Goal: Book appointment/travel/reservation

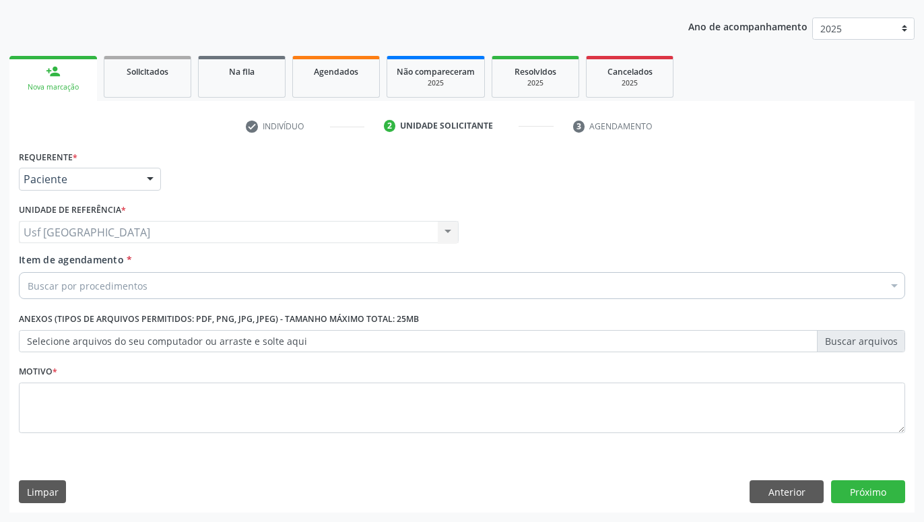
scroll to position [145, 0]
click at [73, 79] on link "person_add Nova marcação" at bounding box center [53, 78] width 88 height 45
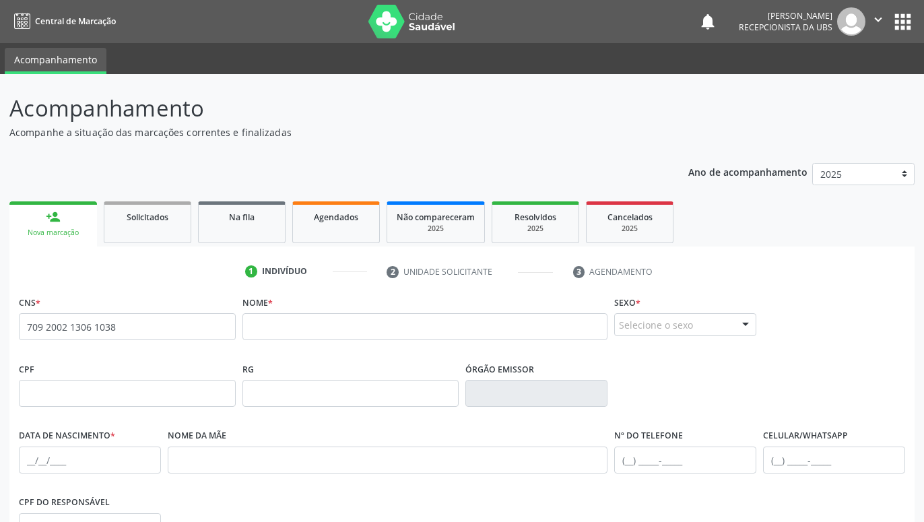
click at [185, 327] on span "none" at bounding box center [199, 324] width 59 height 15
click at [129, 329] on input "709 2002 1306 1038" at bounding box center [127, 326] width 217 height 27
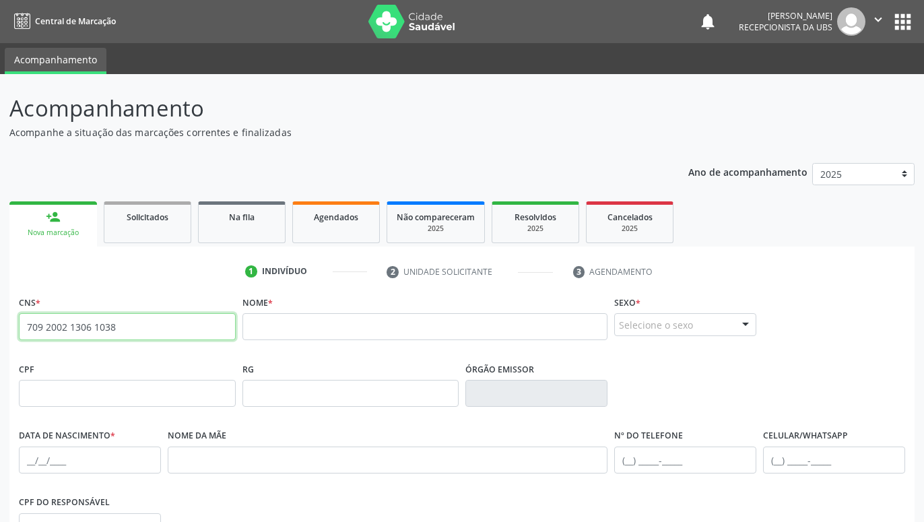
click at [129, 329] on input "709 2002 1306 1038" at bounding box center [127, 326] width 217 height 27
type input "7"
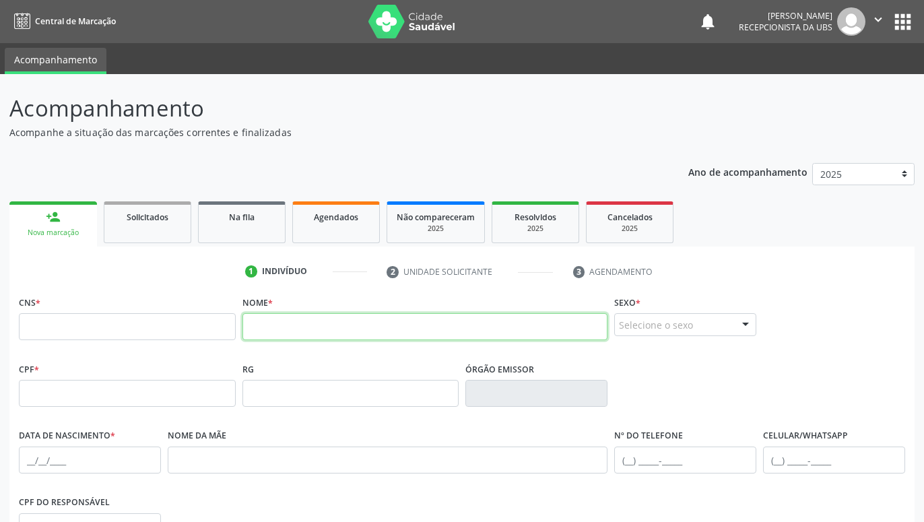
click at [275, 332] on input "text" at bounding box center [425, 326] width 366 height 27
click at [375, 329] on input "[PERSON_NAME]" at bounding box center [425, 326] width 366 height 27
type input "C"
paste input "[PERSON_NAME]"
type input "C"
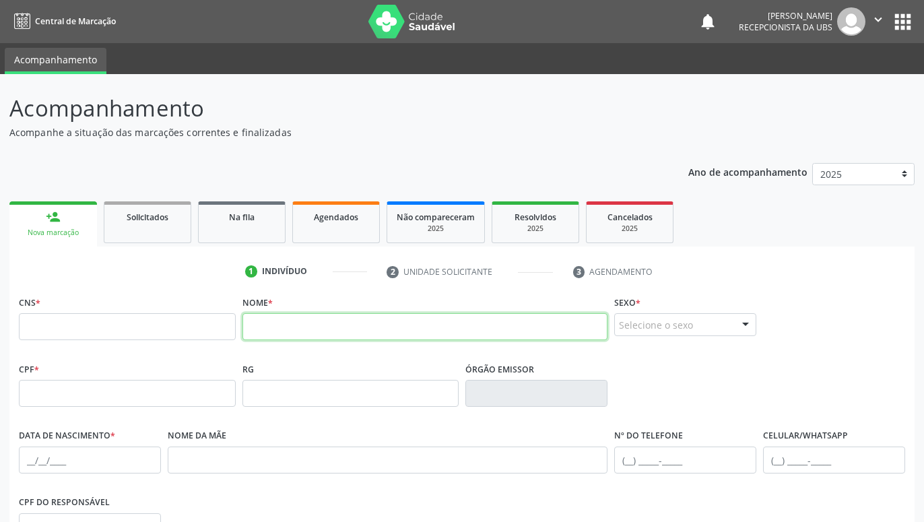
paste input "[PERSON_NAME]"
type input "[PERSON_NAME]"
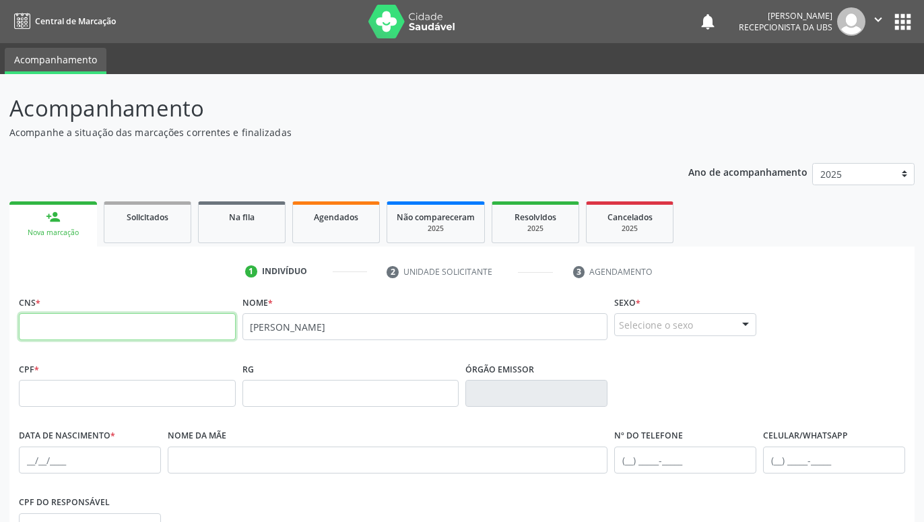
click at [217, 331] on input "text" at bounding box center [127, 326] width 217 height 27
type input "709 2002 1306 1038"
click at [705, 318] on div "Selecione o sexo" at bounding box center [685, 324] width 142 height 23
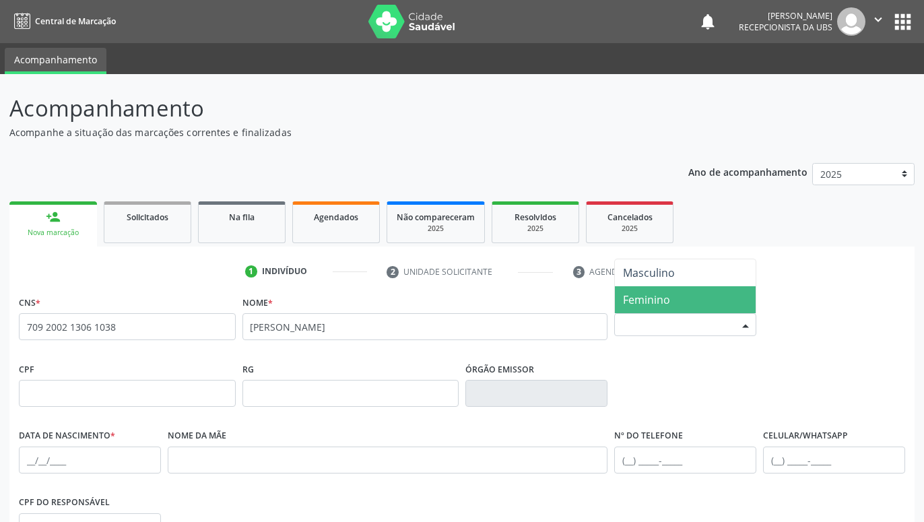
click at [680, 295] on span "Feminino" at bounding box center [685, 299] width 141 height 27
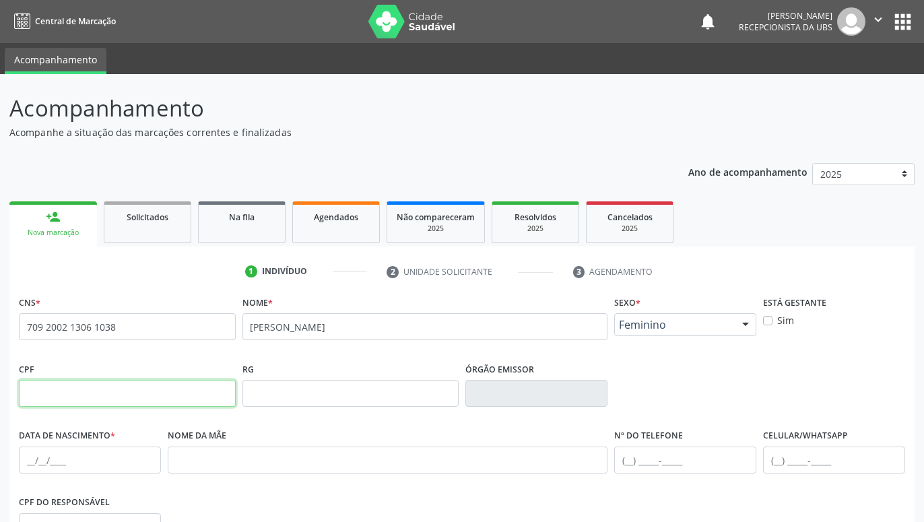
click at [177, 397] on input "text" at bounding box center [127, 393] width 217 height 27
type input "119.591.954-92"
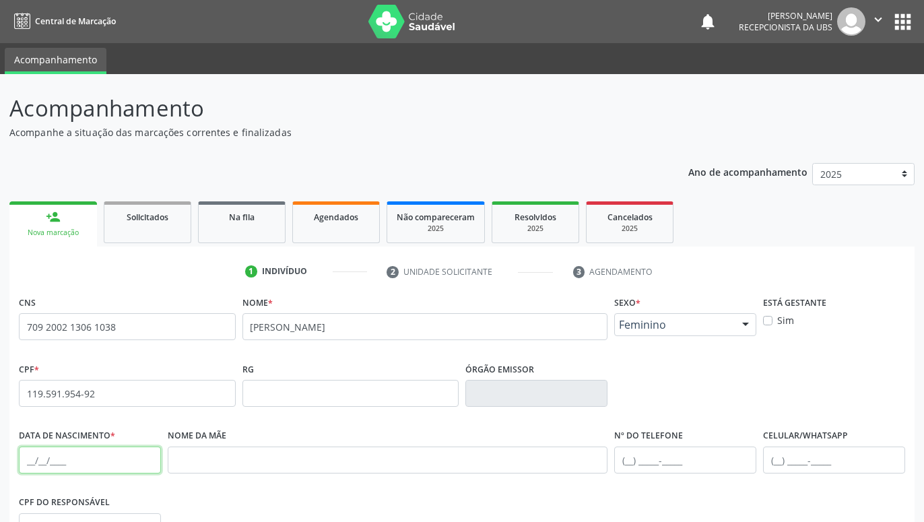
click at [140, 459] on input "text" at bounding box center [90, 459] width 142 height 27
type input "[DATE]"
click at [224, 464] on input "text" at bounding box center [388, 459] width 440 height 27
click at [199, 464] on input "text" at bounding box center [388, 459] width 440 height 27
paste input "[PERSON_NAME]"
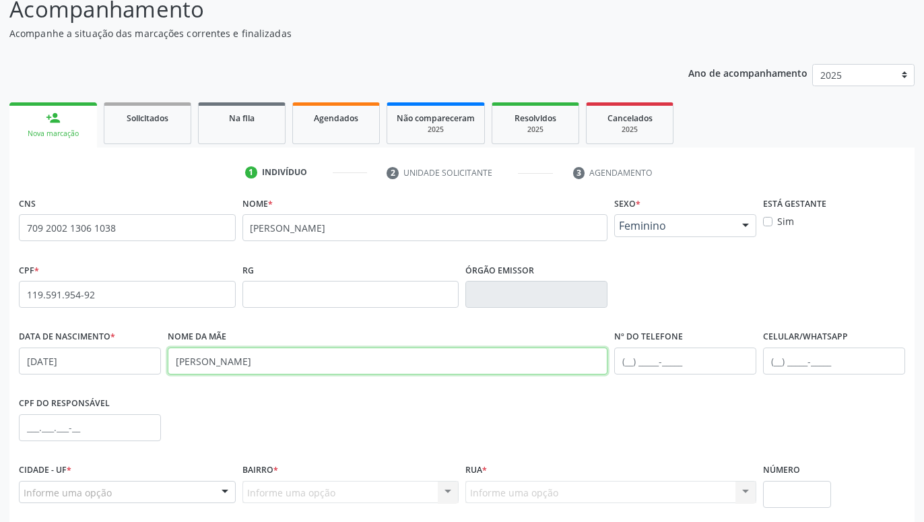
scroll to position [103, 0]
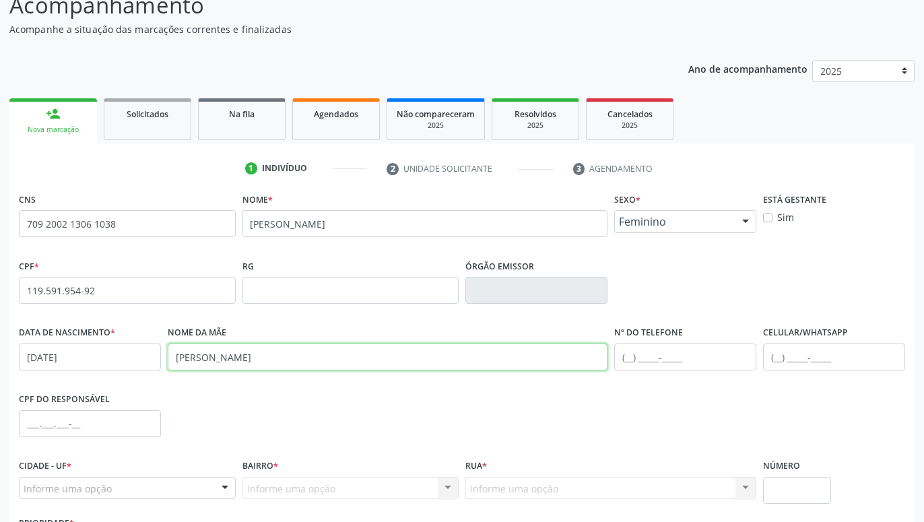
type input "[PERSON_NAME]"
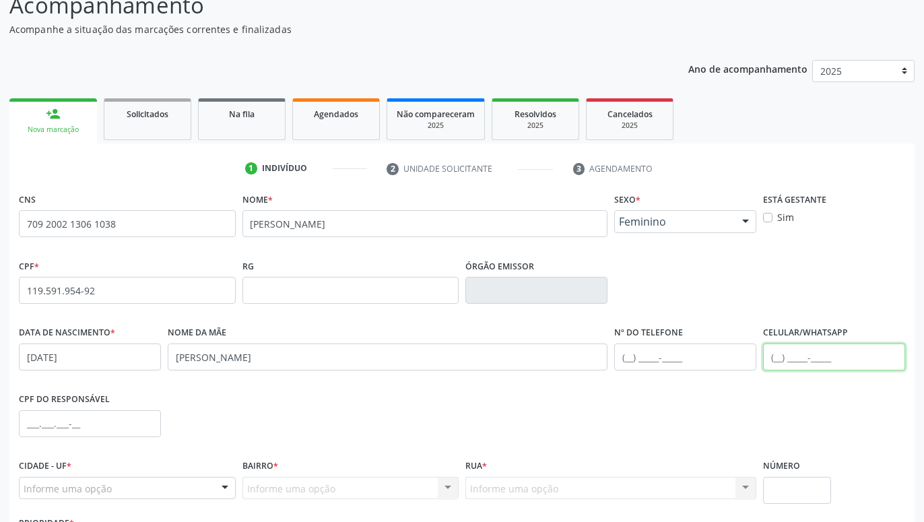
click at [830, 358] on input "text" at bounding box center [834, 356] width 142 height 27
type input "[PHONE_NUMBER]"
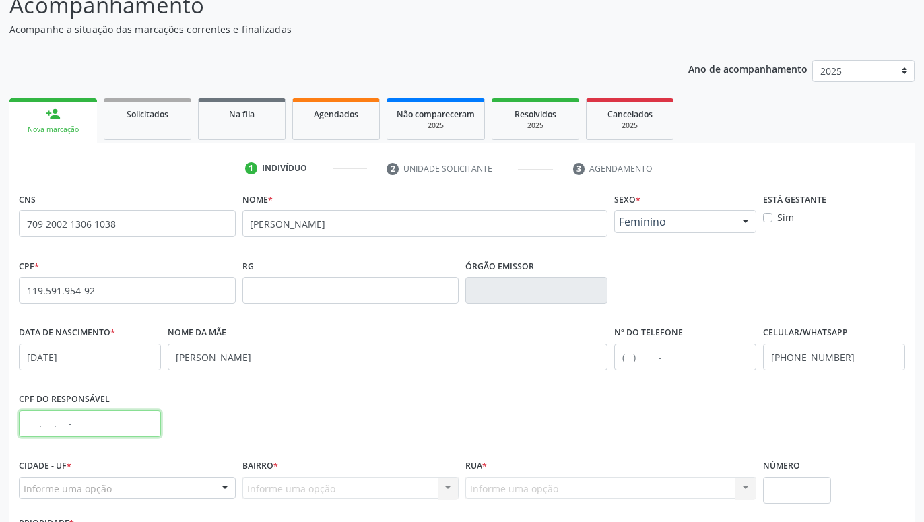
click at [147, 430] on input "text" at bounding box center [90, 423] width 142 height 27
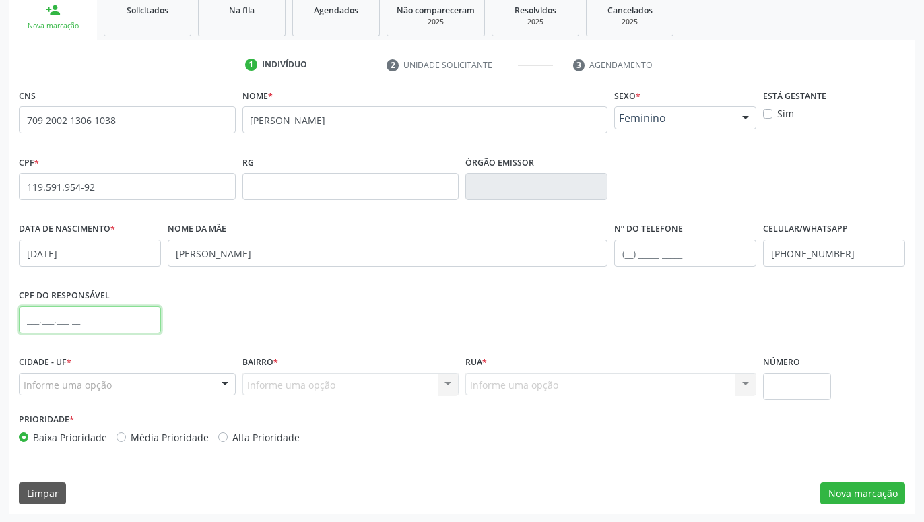
scroll to position [208, 0]
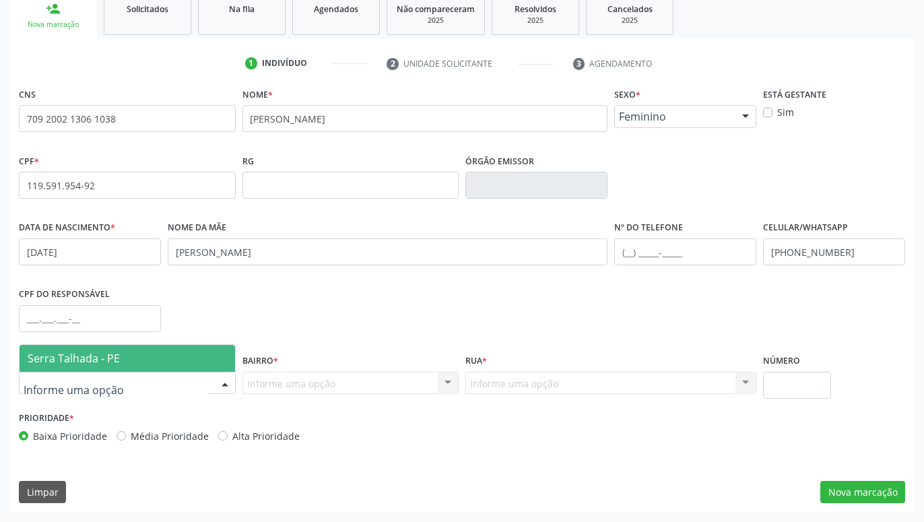
click at [167, 361] on span "Serra Talhada - PE" at bounding box center [127, 358] width 215 height 27
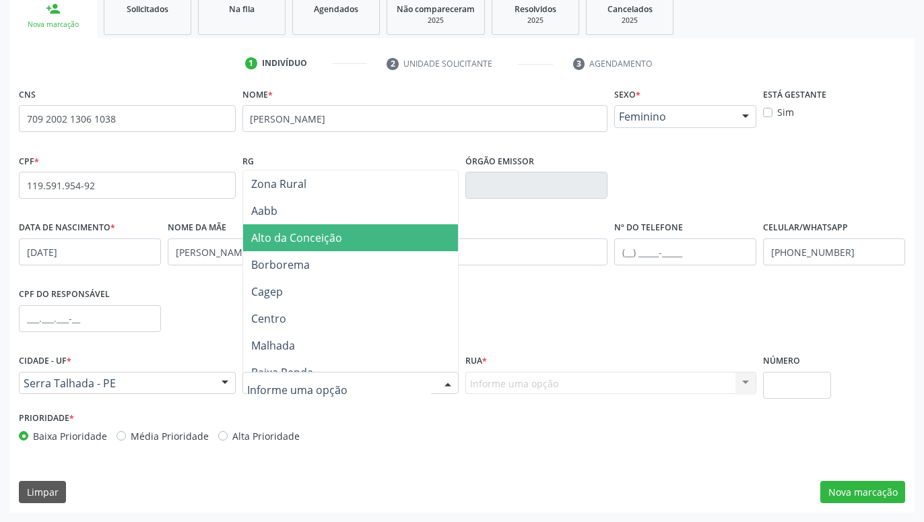
click at [319, 244] on span "Alto da Conceição" at bounding box center [296, 237] width 91 height 15
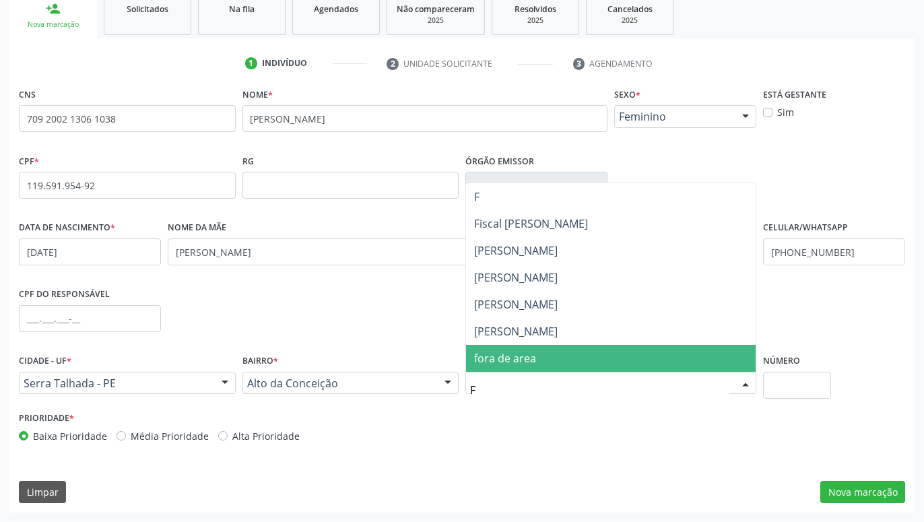
scroll to position [0, 0]
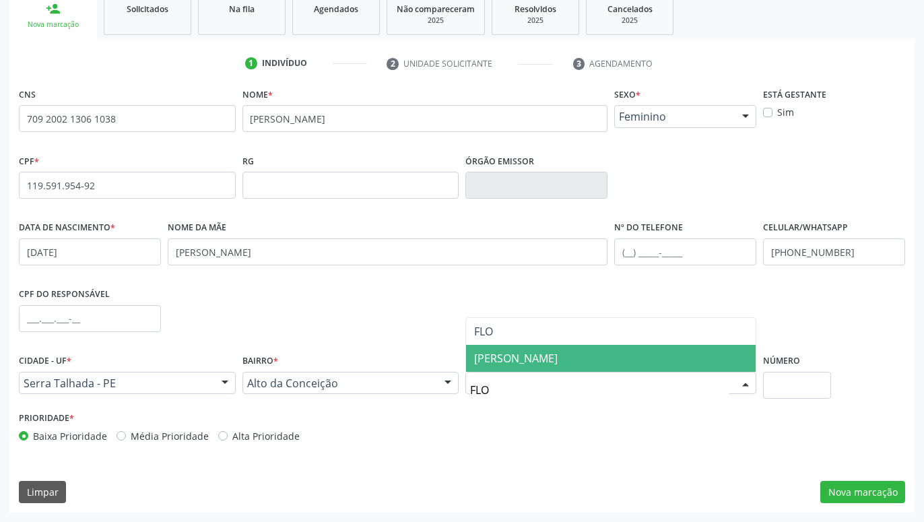
type input "FLO"
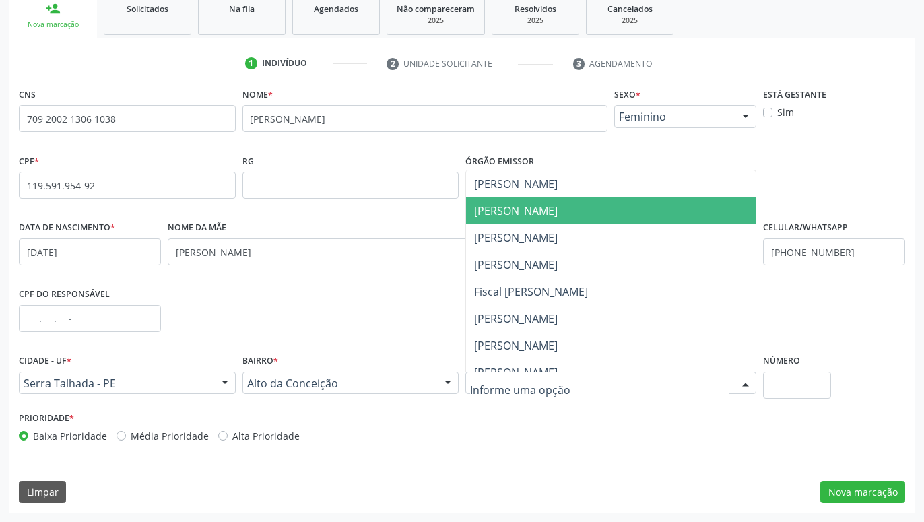
click at [666, 373] on div at bounding box center [610, 383] width 291 height 23
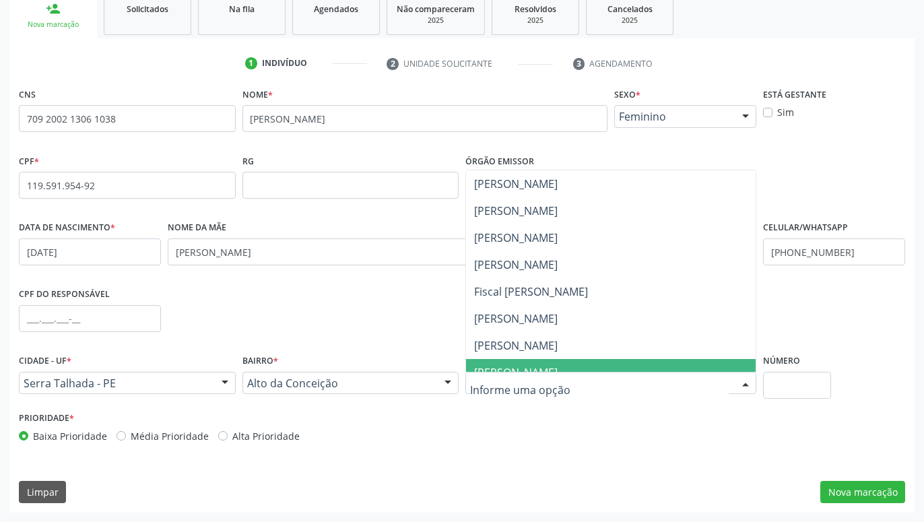
click at [687, 383] on input "text" at bounding box center [599, 389] width 259 height 27
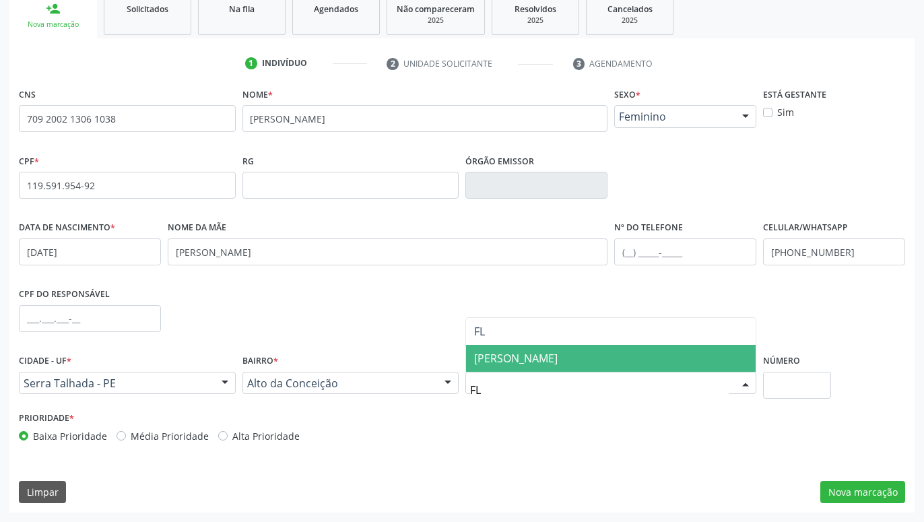
type input "FLO"
click at [662, 360] on span "[PERSON_NAME]" at bounding box center [611, 358] width 290 height 27
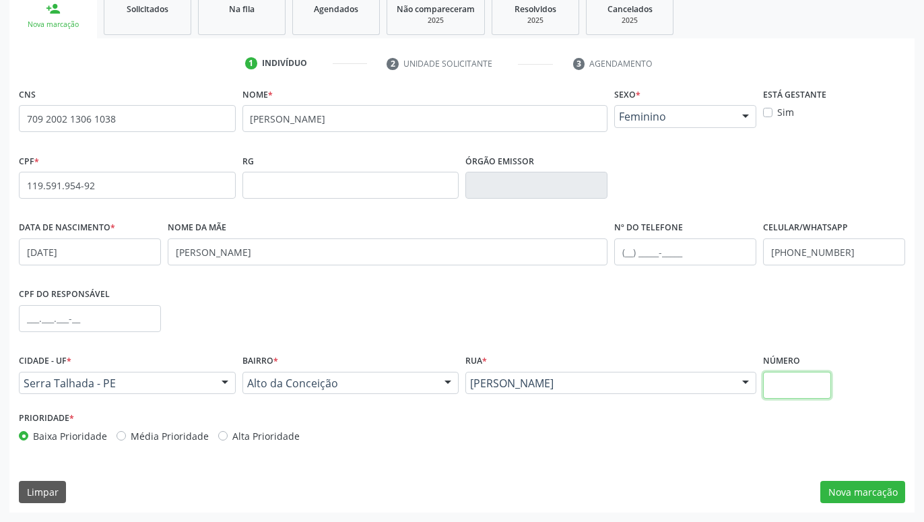
click at [793, 394] on input "text" at bounding box center [797, 385] width 68 height 27
type input "1452"
click at [838, 501] on button "Nova marcação" at bounding box center [862, 492] width 85 height 23
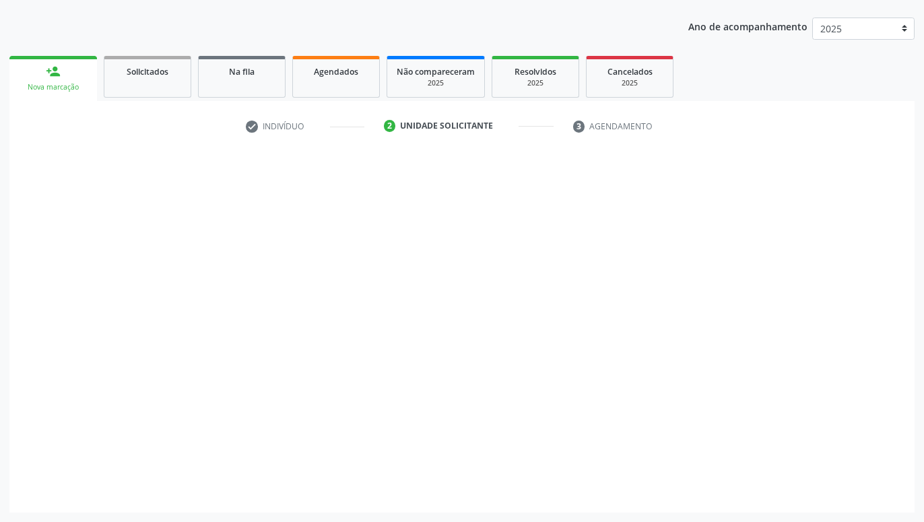
scroll to position [145, 0]
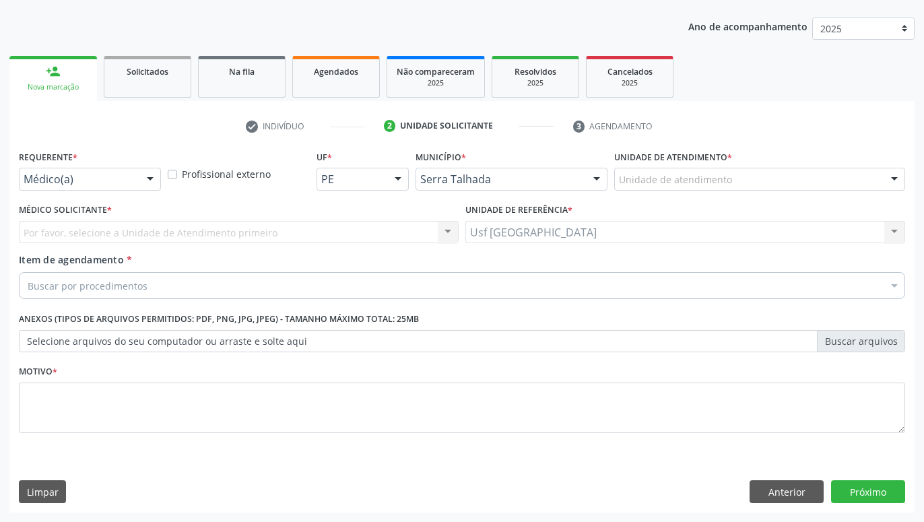
click at [145, 183] on div at bounding box center [150, 179] width 20 height 23
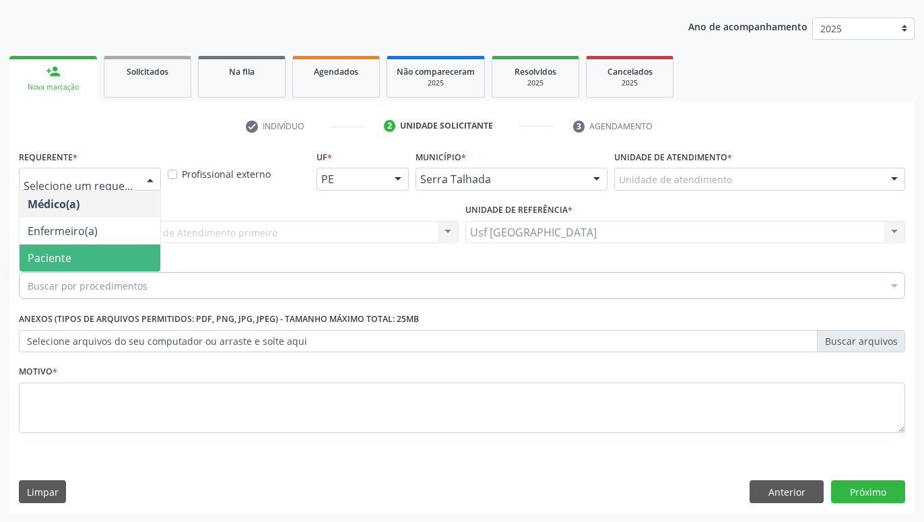
click at [98, 257] on span "Paciente" at bounding box center [90, 257] width 141 height 27
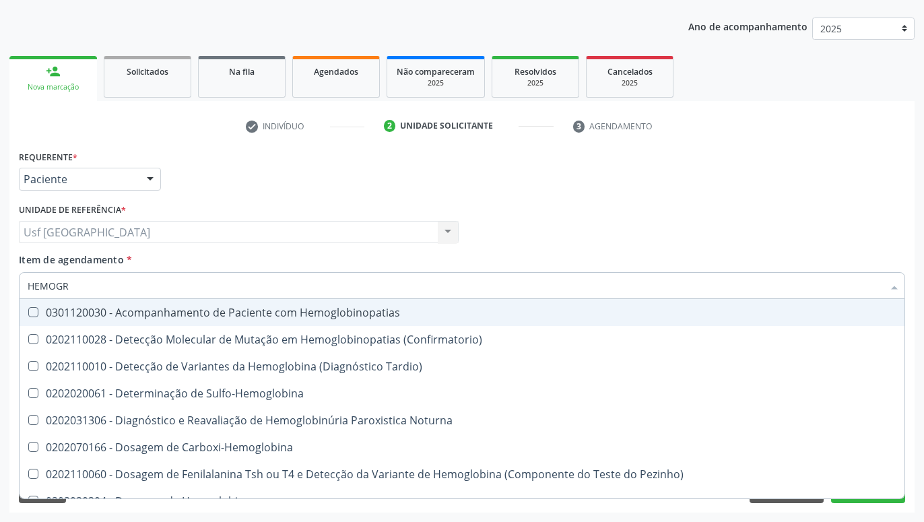
type input "HEMOGRA"
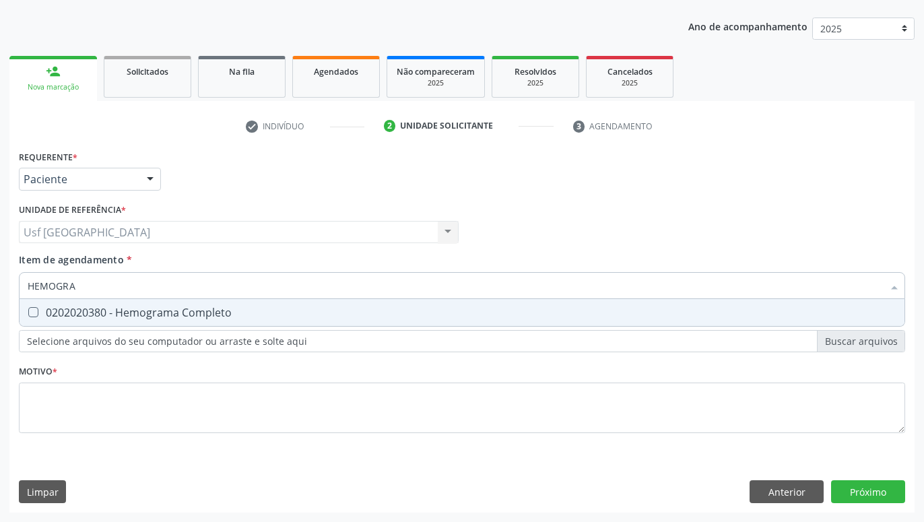
click at [113, 314] on div "0202020380 - Hemograma Completo" at bounding box center [462, 312] width 869 height 11
checkbox Completo "true"
type input "HEMOG"
checkbox Completo "false"
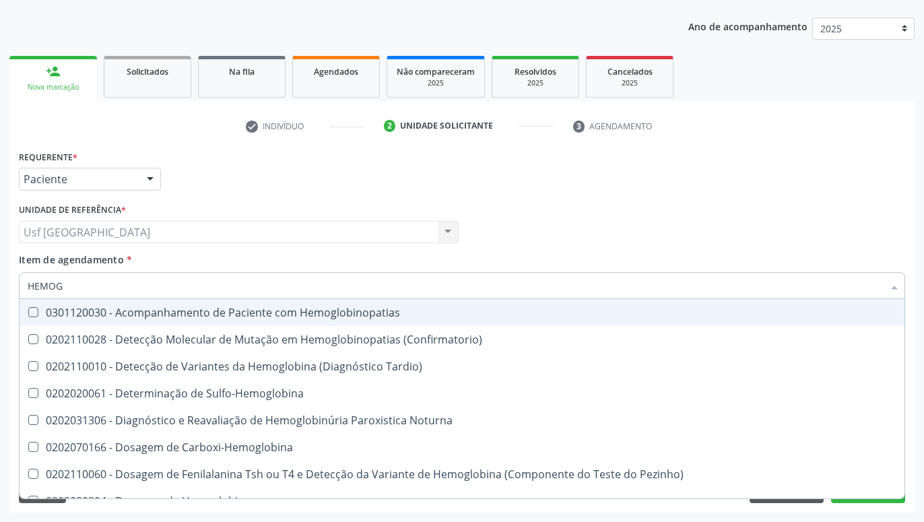
type input "HEMO"
checkbox Completo "false"
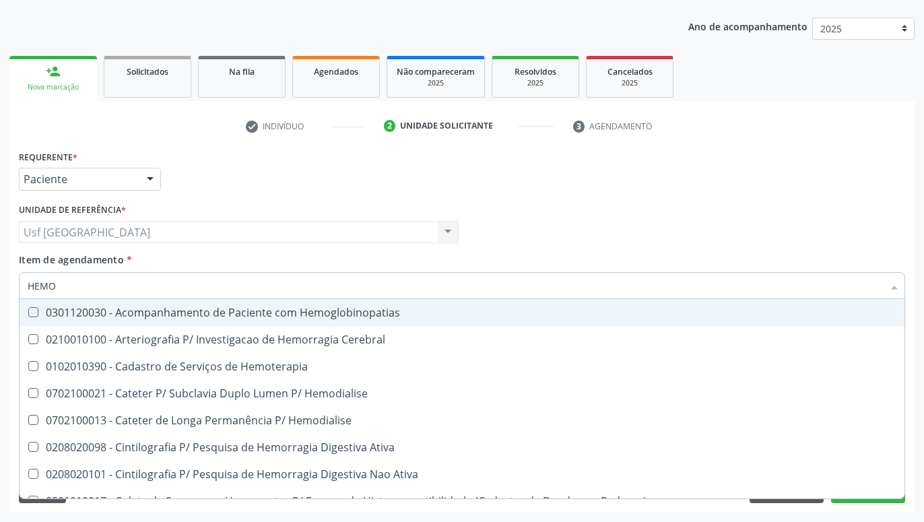
type input "HEM"
checkbox Completo "false"
checkbox Elástica "true"
type input "HE"
checkbox Elástica "false"
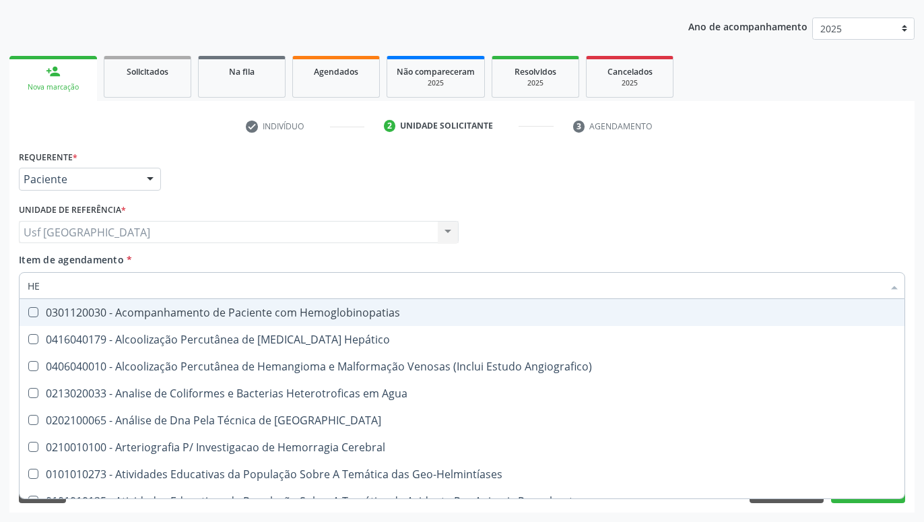
type input "H"
checkbox Completo "false"
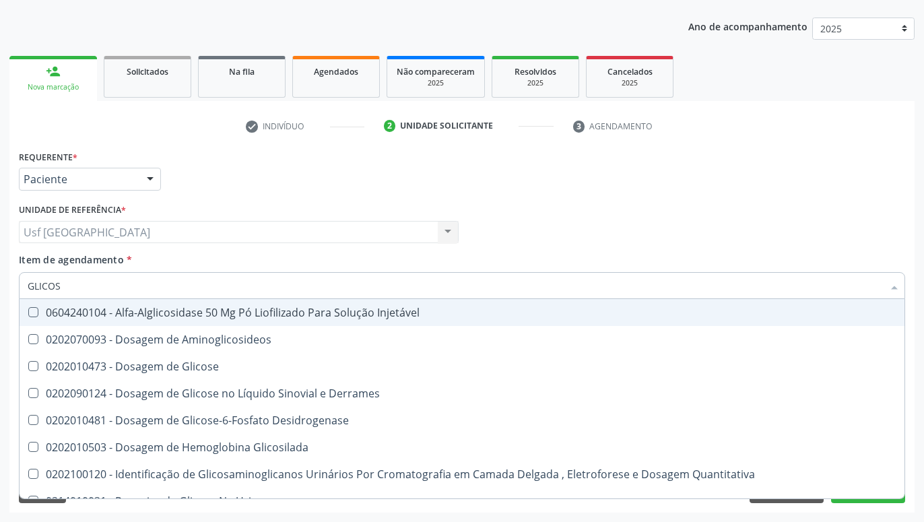
type input "GLICOSE"
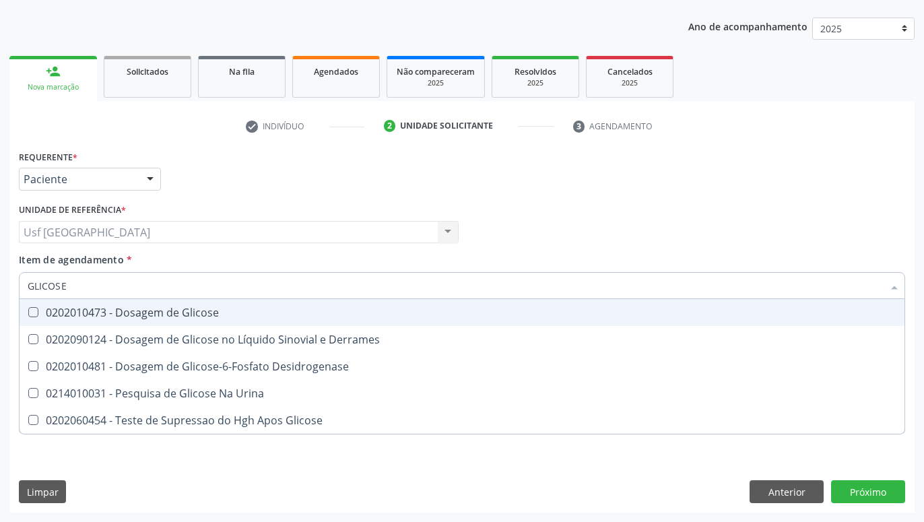
click at [116, 318] on div "0202010473 - Dosagem de Glicose" at bounding box center [462, 312] width 869 height 11
checkbox Glicose "true"
type input "GLICOS"
checkbox Glicose "false"
checkbox Desidrogenase "true"
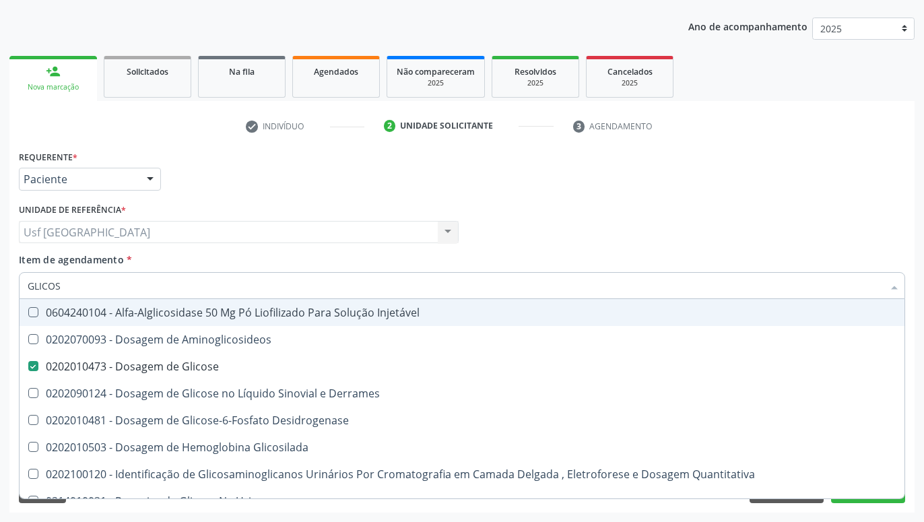
type input "GLICO"
checkbox Glicose "false"
checkbox Glicosilada "true"
type input "GLIC"
checkbox Glicosilada "false"
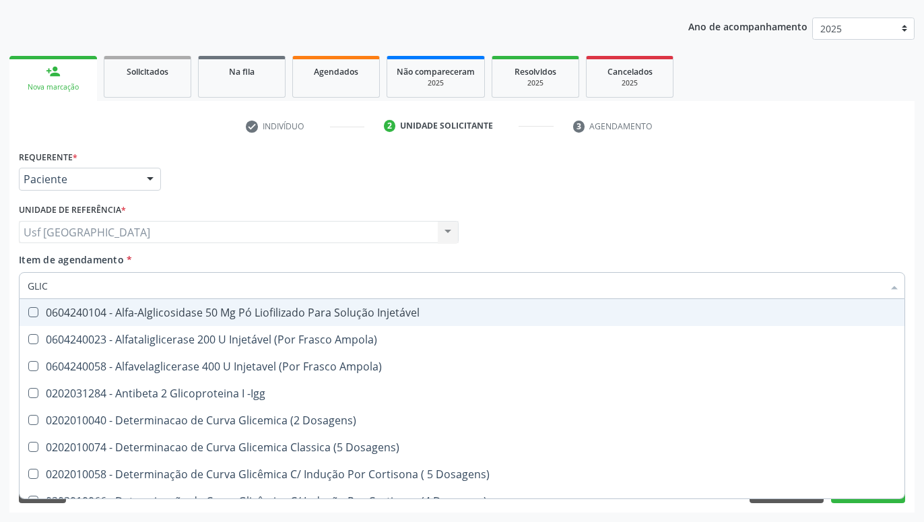
type input "GLI"
checkbox Glicose "false"
checkbox Glicosilada "true"
type input "GL"
checkbox Glicose "false"
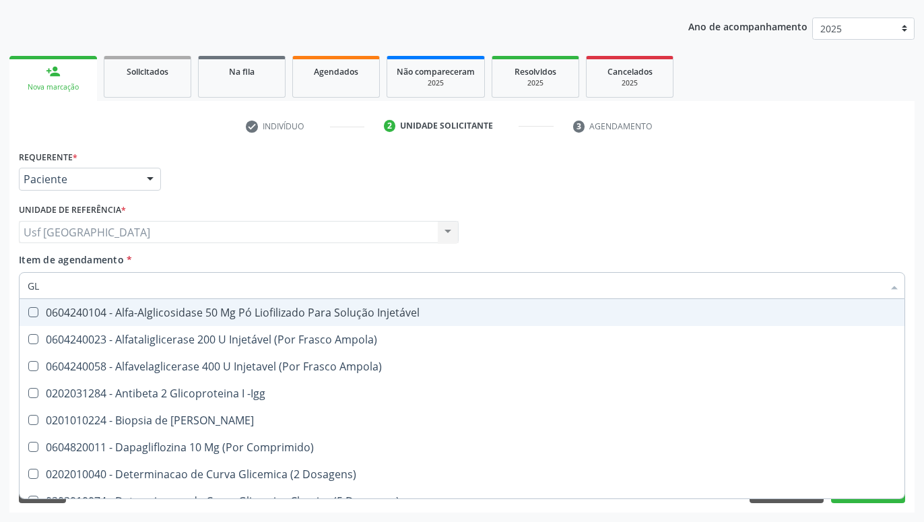
type input "G"
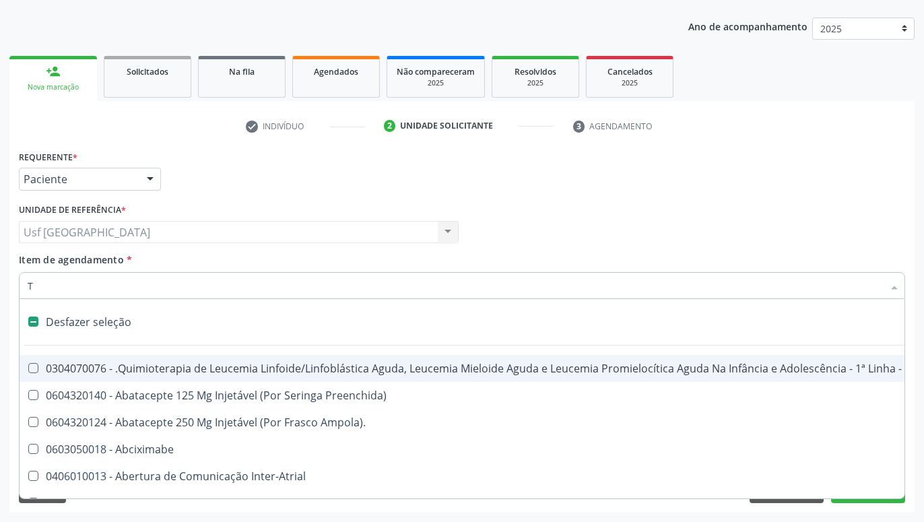
type input "TO"
checkbox Ossea\) "true"
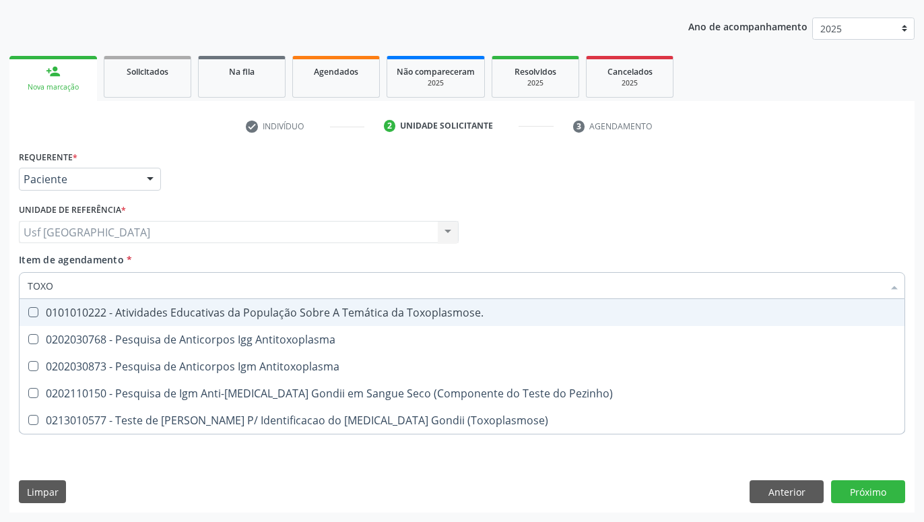
type input "TOXOP"
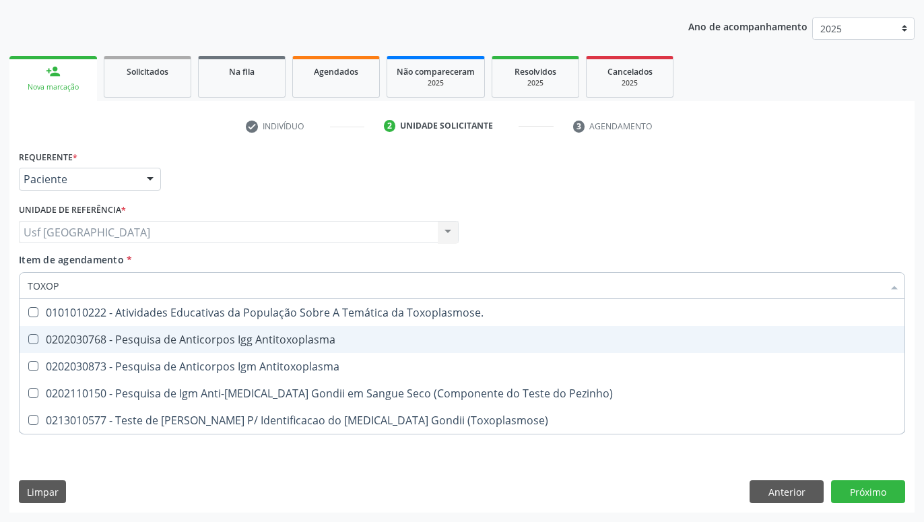
click at [200, 341] on div "0202030768 - Pesquisa de Anticorpos Igg Antitoxoplasma" at bounding box center [462, 339] width 869 height 11
checkbox Antitoxoplasma "true"
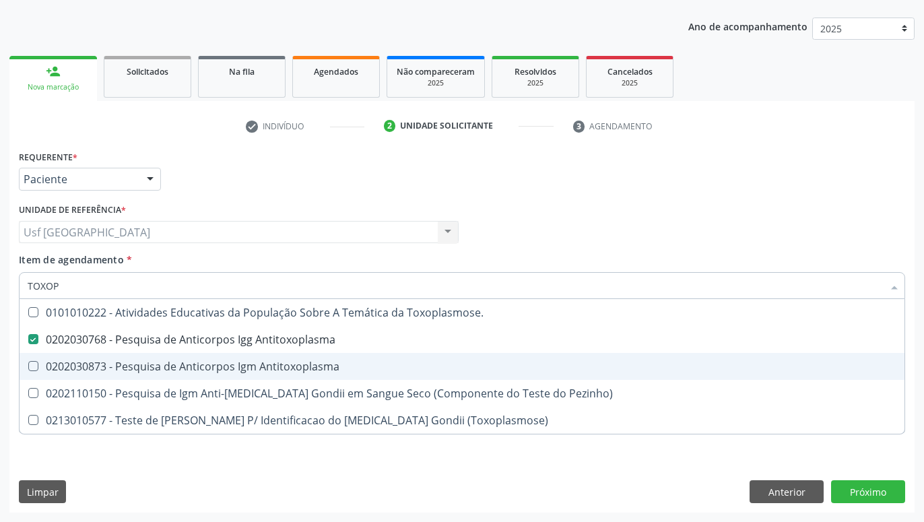
click at [190, 370] on div "0202030873 - Pesquisa de Anticorpos Igm Antitoxoplasma" at bounding box center [462, 366] width 869 height 11
checkbox Antitoxoplasma "true"
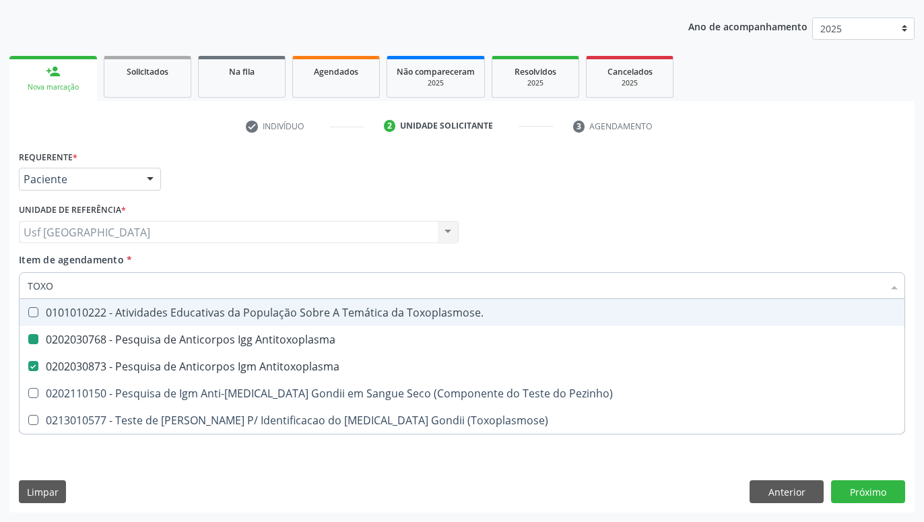
type input "TOX"
checkbox Antitoxoplasma "false"
checkbox Pezinho\) "true"
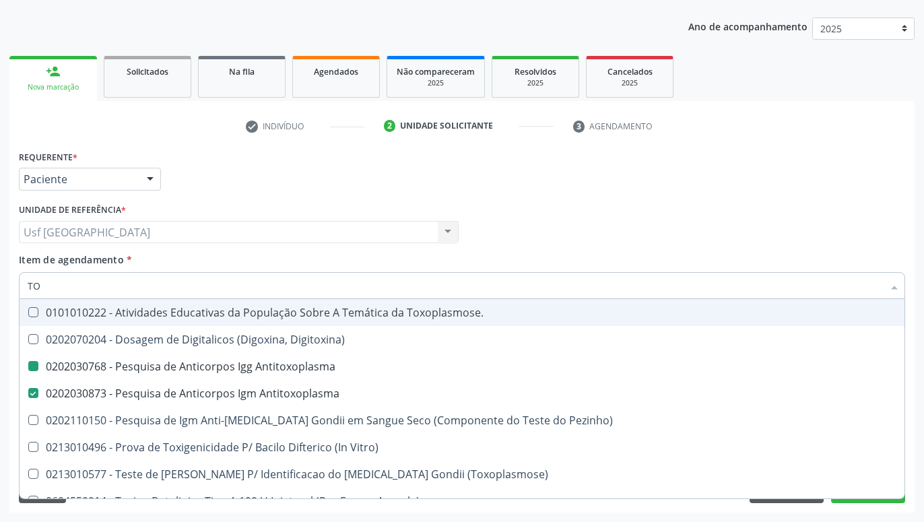
type input "T"
checkbox Antitoxoplasma "false"
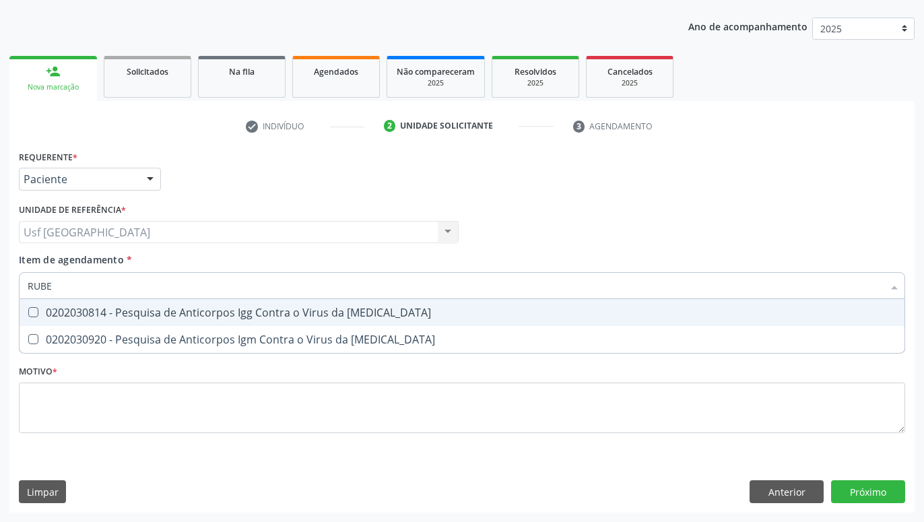
type input "RUBEO"
click at [173, 310] on div "0202030814 - Pesquisa de Anticorpos Igg Contra o Virus da [MEDICAL_DATA]" at bounding box center [462, 312] width 869 height 11
checkbox Rubeola "true"
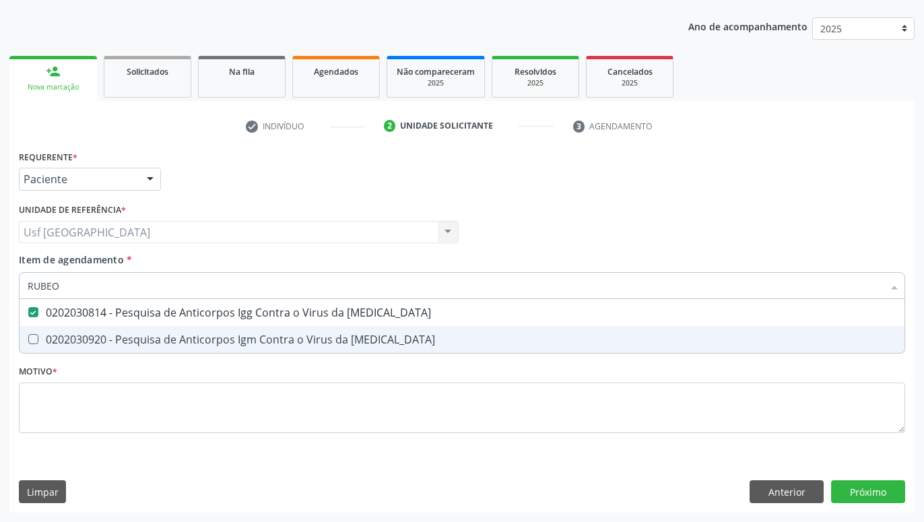
click at [170, 331] on span "0202030920 - Pesquisa de Anticorpos Igm Contra o Virus da [MEDICAL_DATA]" at bounding box center [462, 339] width 885 height 27
checkbox Rubeola "true"
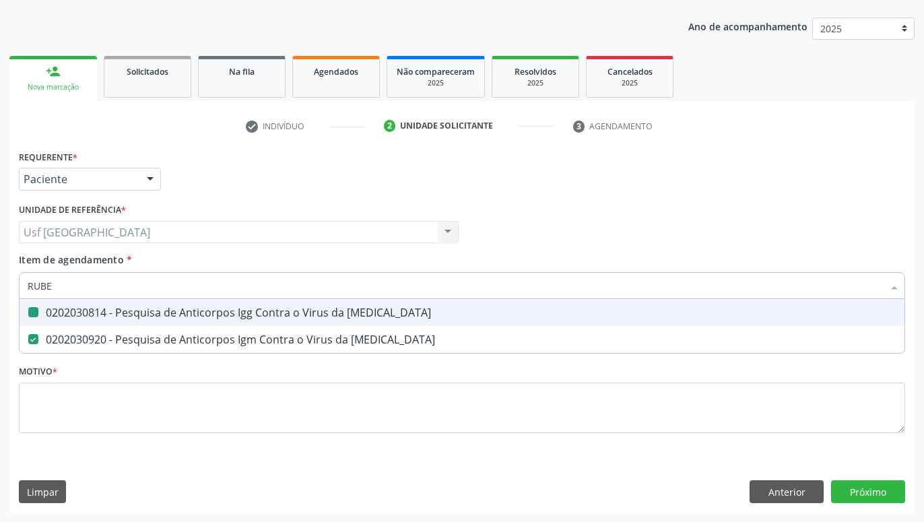
type input "RUB"
checkbox Rubeola "false"
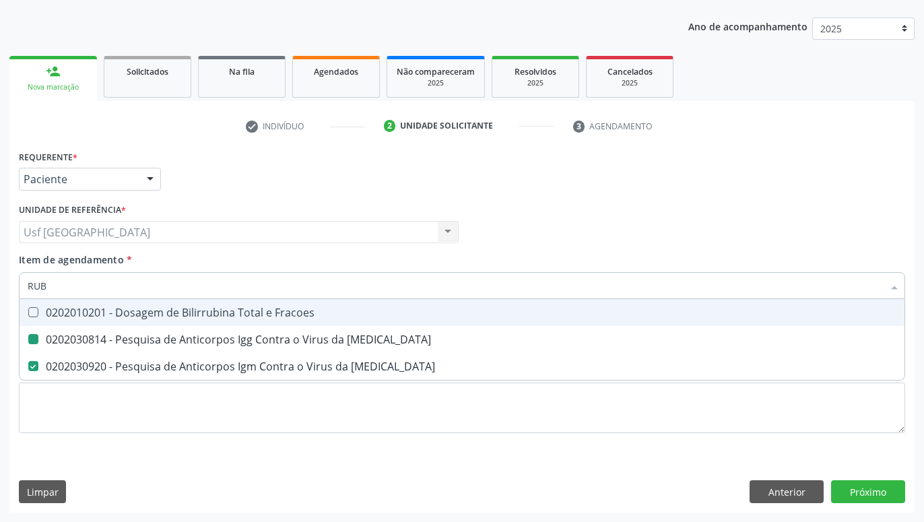
type input "RU"
checkbox Rubeola "false"
type input "R"
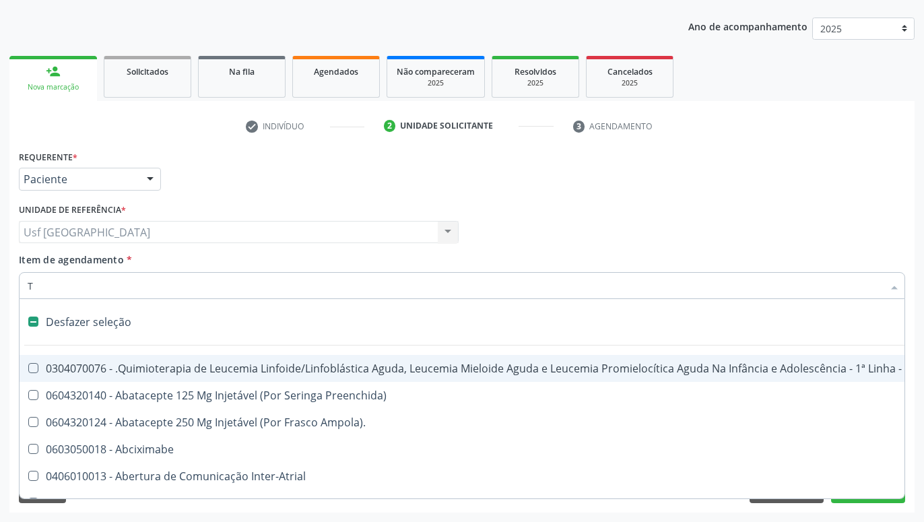
type input "TR"
checkbox Bilateral "true"
checkbox Direta "true"
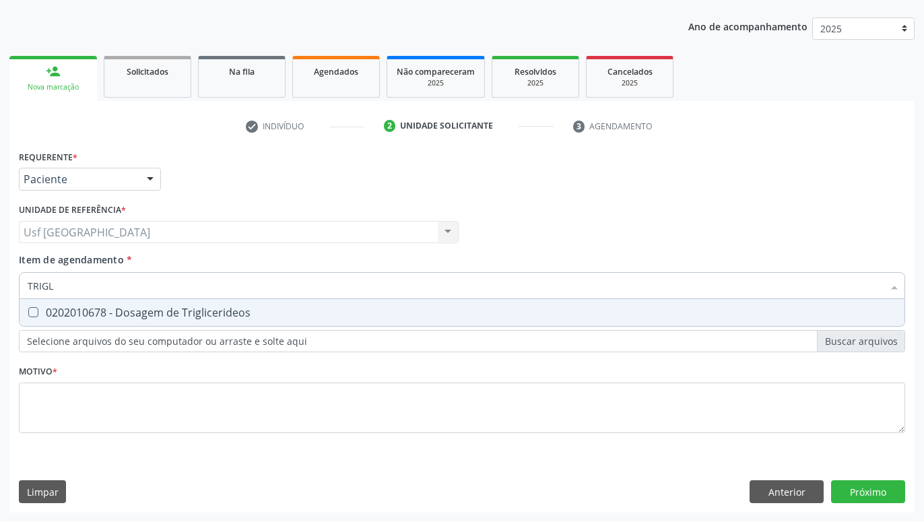
type input "TRIGLI"
click at [199, 317] on div "0202010678 - Dosagem de Triglicerideos" at bounding box center [462, 312] width 869 height 11
checkbox Triglicerideos "true"
click at [193, 290] on input "TRIGLI" at bounding box center [455, 285] width 855 height 27
type input "TRI"
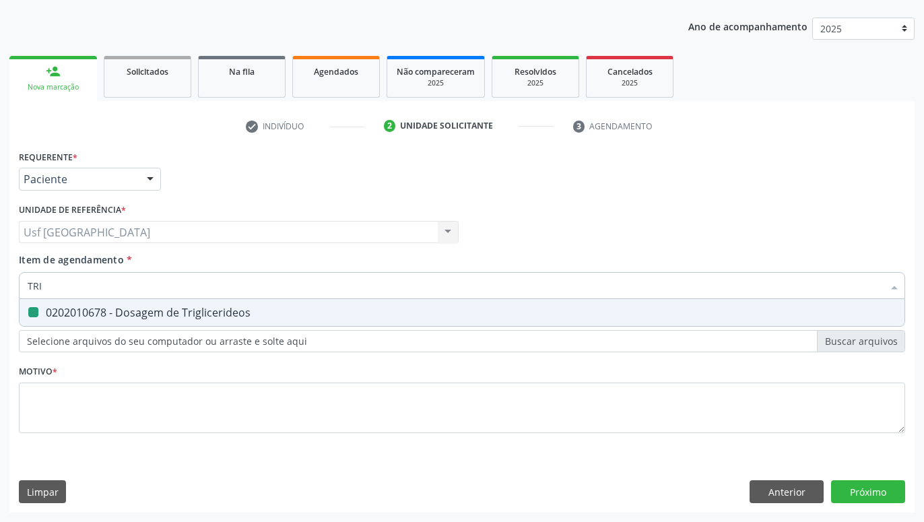
checkbox Triglicerideos "false"
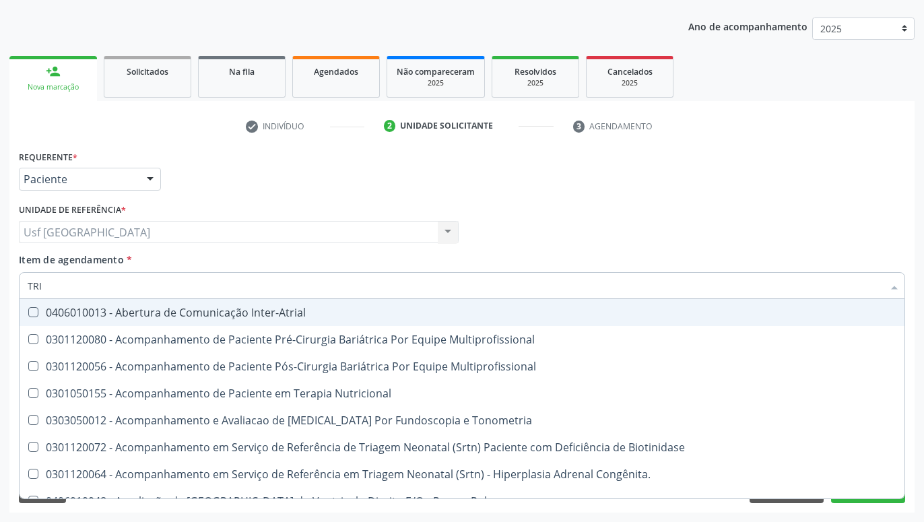
type input "TR"
checkbox Triglicerideos "false"
type input "T"
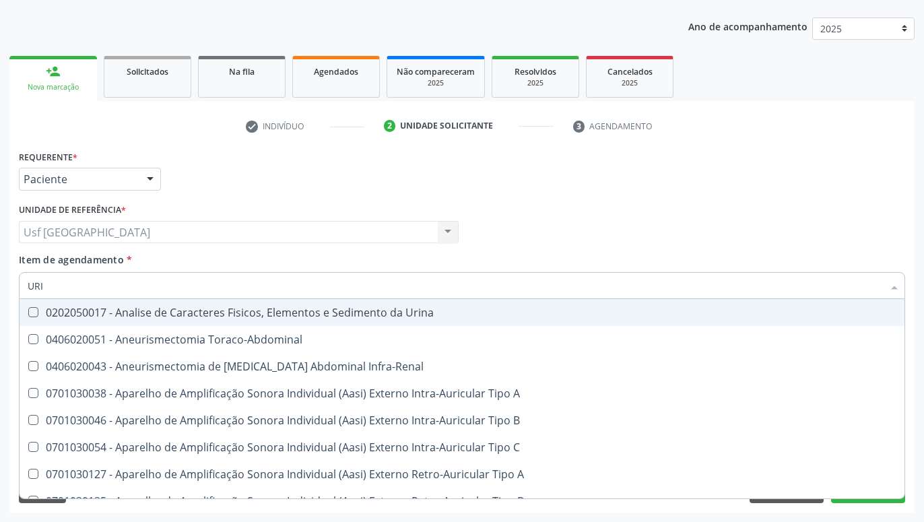
type input "URIN"
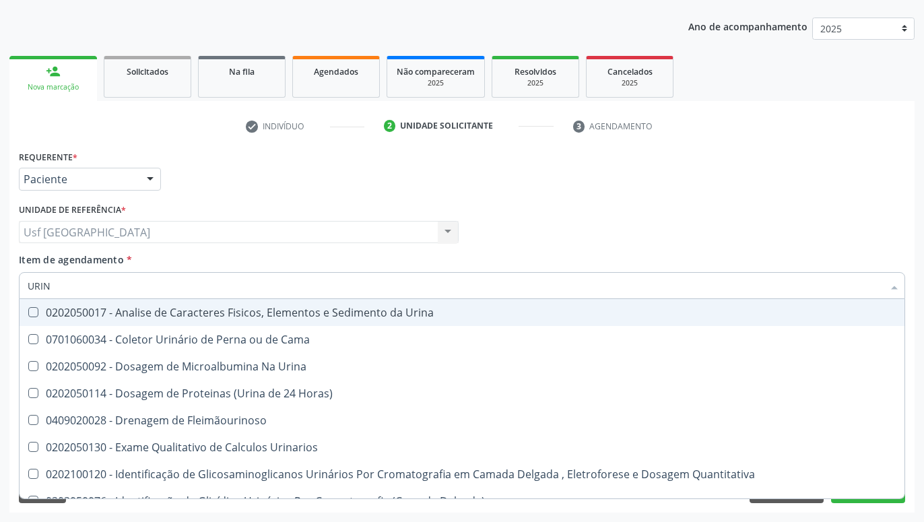
click at [222, 317] on div "0202050017 - Analise de Caracteres Fisicos, Elementos e Sedimento da Urina" at bounding box center [462, 312] width 869 height 11
checkbox Urina "true"
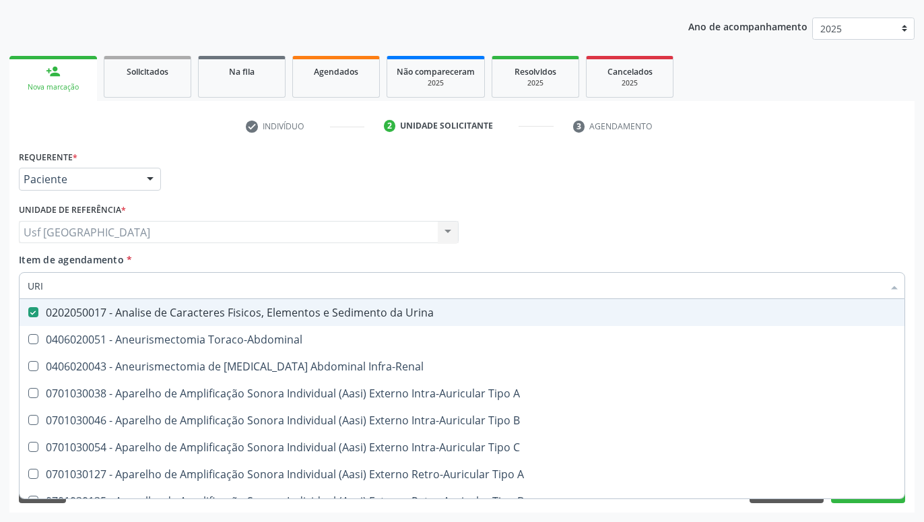
type input "UR"
checkbox Urina "false"
checkbox Cônica "true"
type input "U"
checkbox Cônica "false"
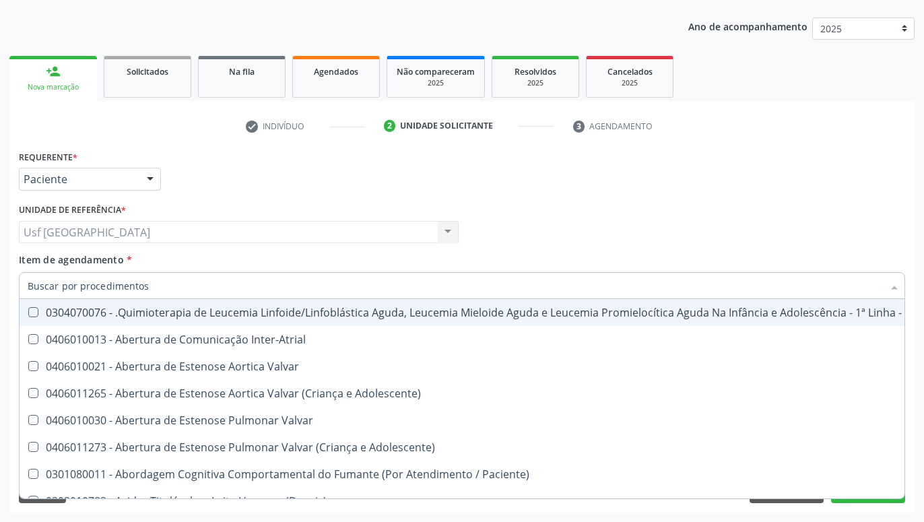
checkbox Urina "false"
checkbox Articulacoes "true"
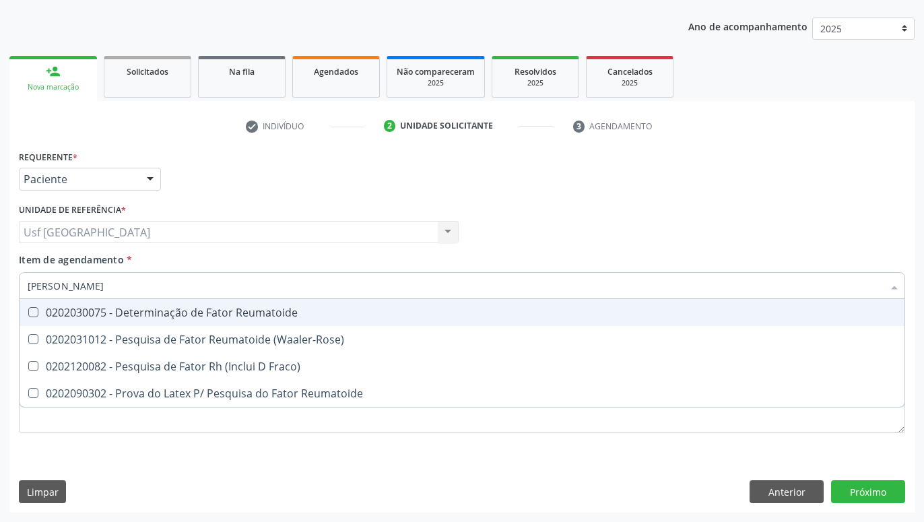
type input "FATOR RH"
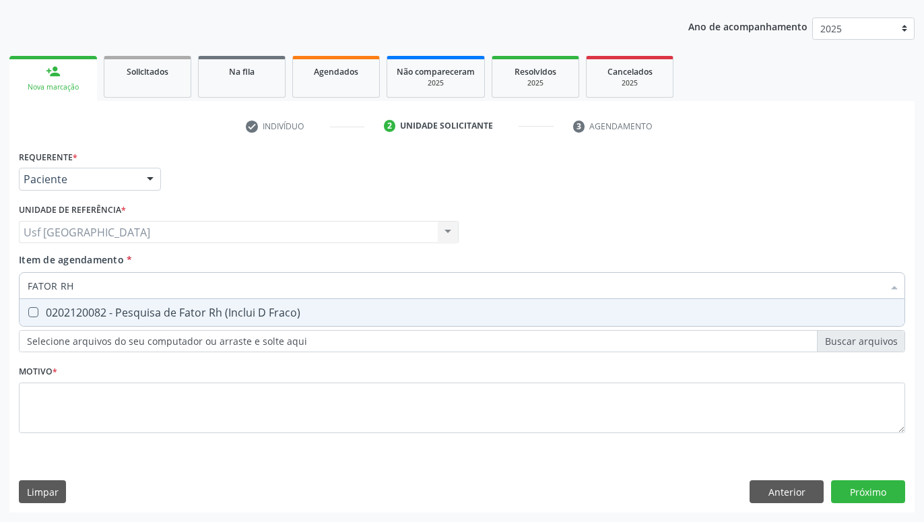
click at [290, 318] on div "0202120082 - Pesquisa de Fator Rh (Inclui D Fraco)" at bounding box center [462, 312] width 869 height 11
checkbox Fraco\) "true"
type input "[PERSON_NAME]"
checkbox Fraco\) "false"
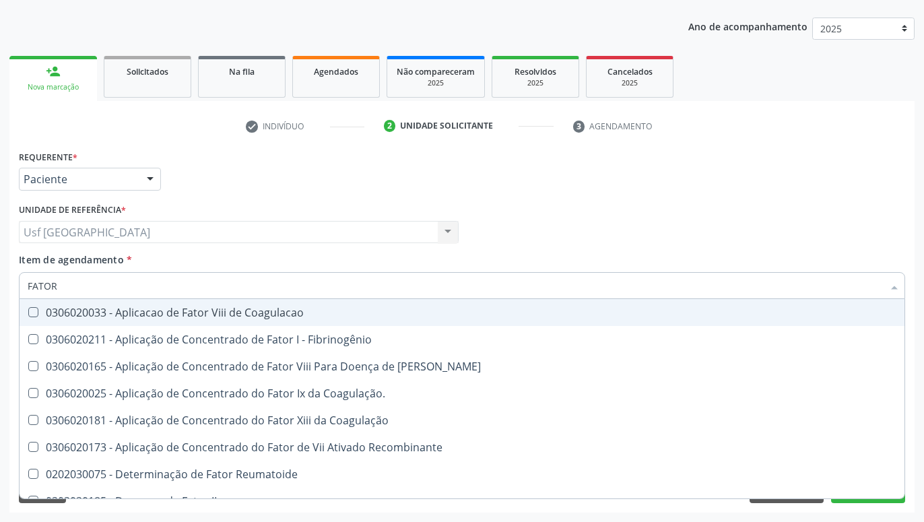
type input "FATO"
checkbox Fraco\) "false"
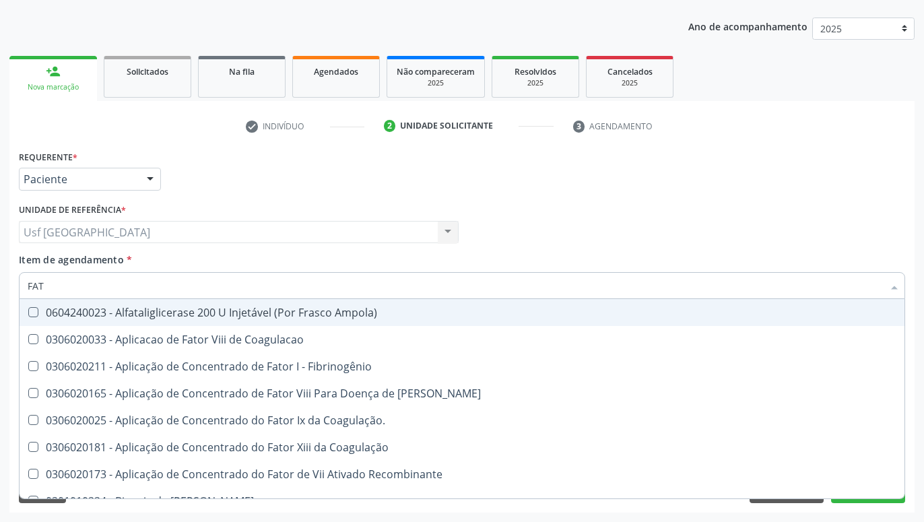
type input "FA"
checkbox Fraco\) "false"
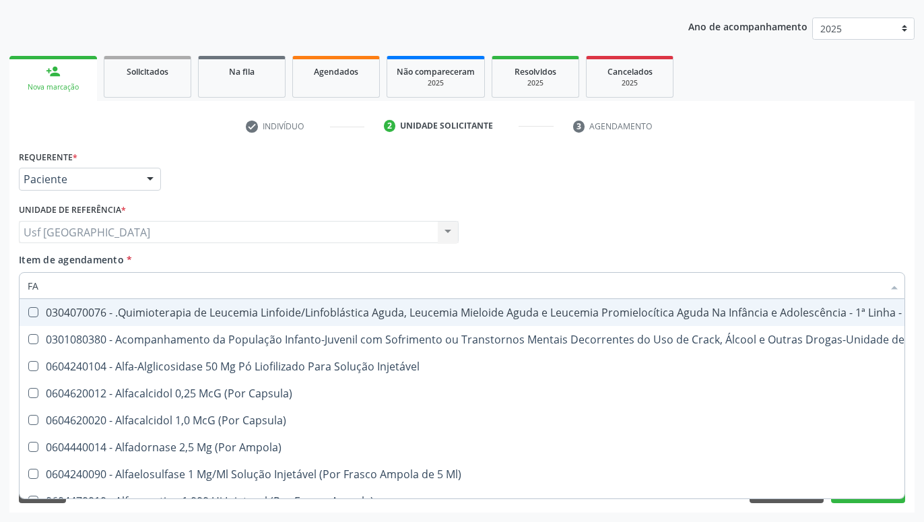
type input "F"
checkbox Coclear "false"
checkbox Pélvica "true"
checkbox Fraco\) "false"
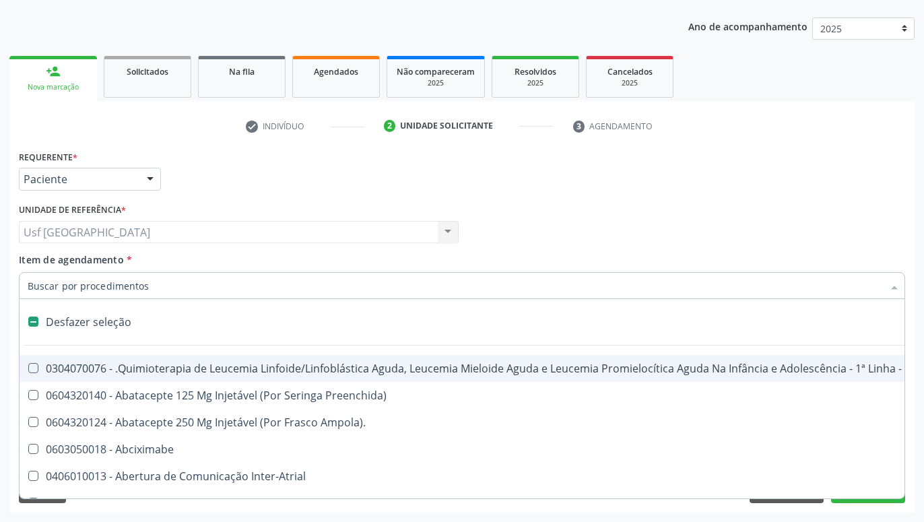
type input "G"
checkbox Urina "false"
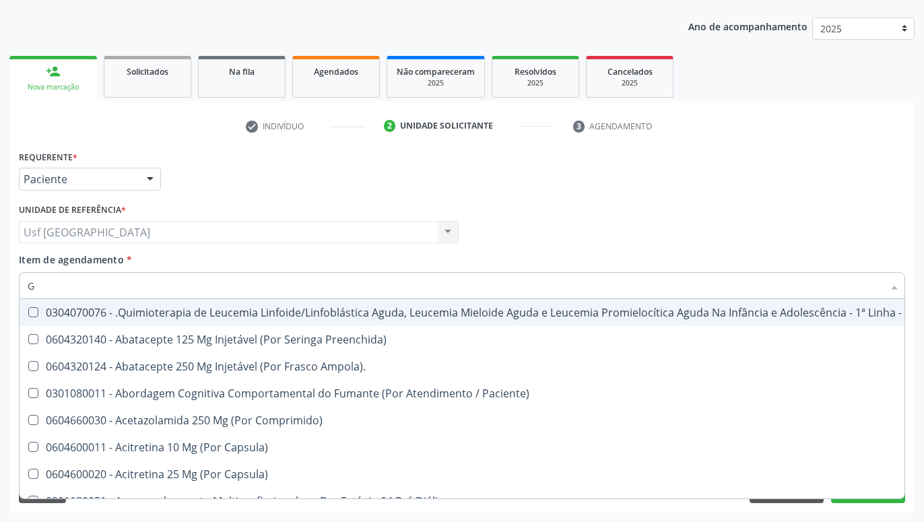
type input "GR"
checkbox Resgate "true"
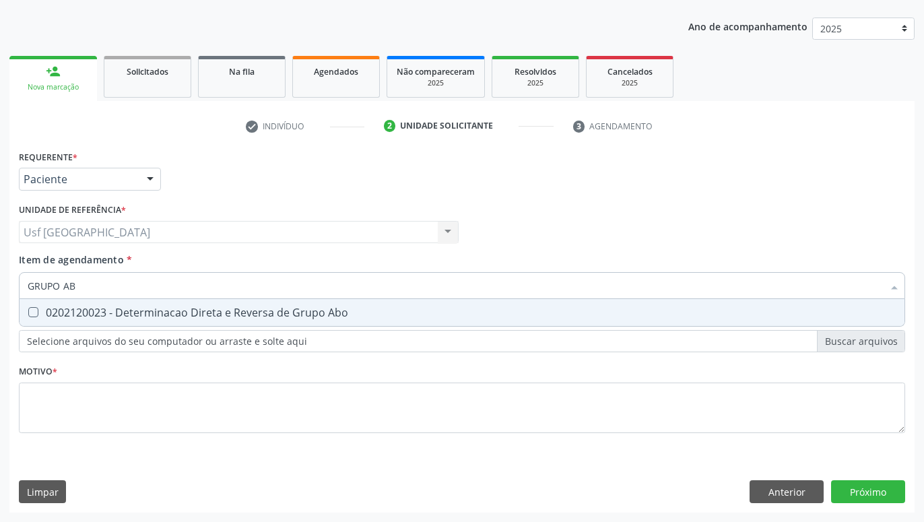
type input "GRUPO ABO"
click at [288, 323] on span "0202120023 - Determinacao Direta e Reversa de Grupo Abo" at bounding box center [462, 312] width 885 height 27
checkbox Abo "true"
type input "GRUPO"
checkbox Abo "false"
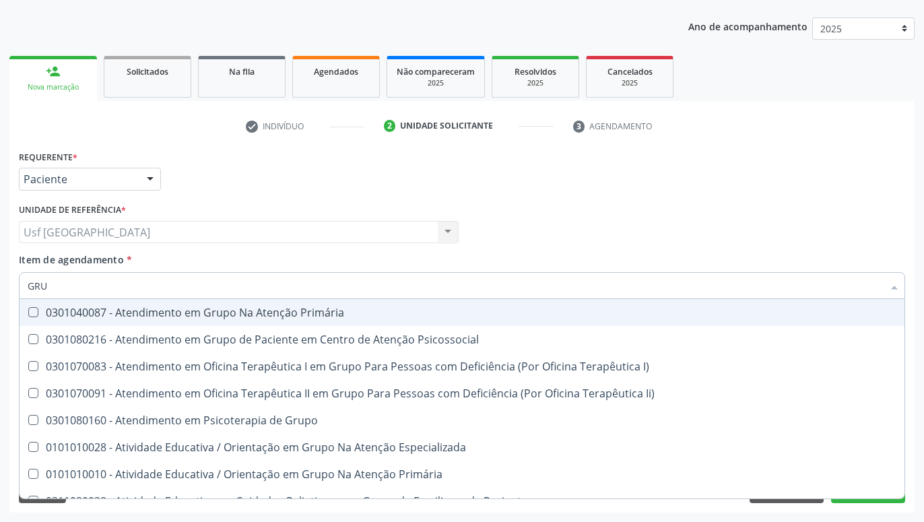
type input "GR"
checkbox Abo "false"
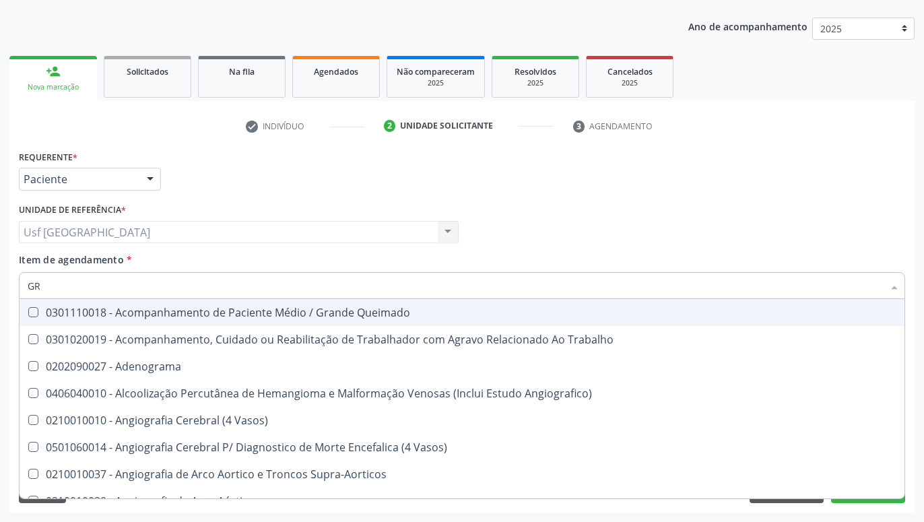
type input "G"
checkbox Abo "false"
checkbox Completo "false"
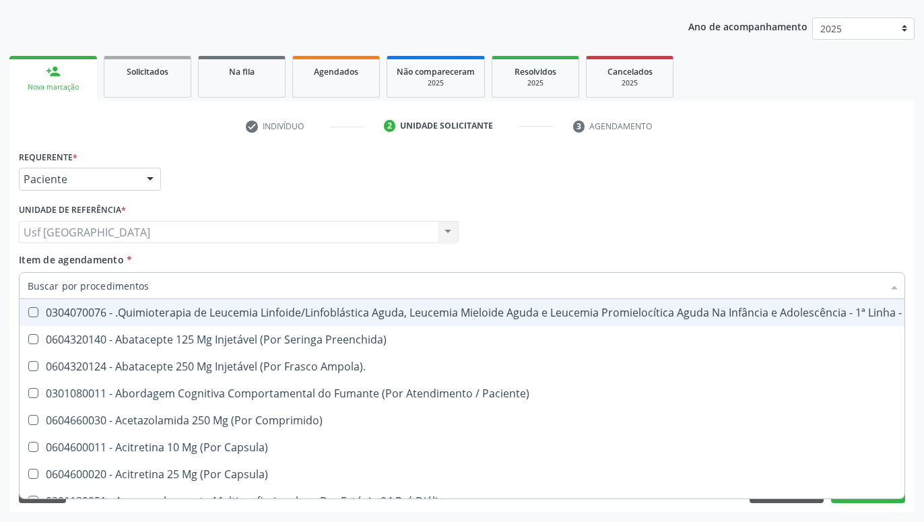
checkbox Geo-Helmintíases "true"
checkbox Abo "false"
checkbox Glicose "false"
checkbox Triglicerideos "false"
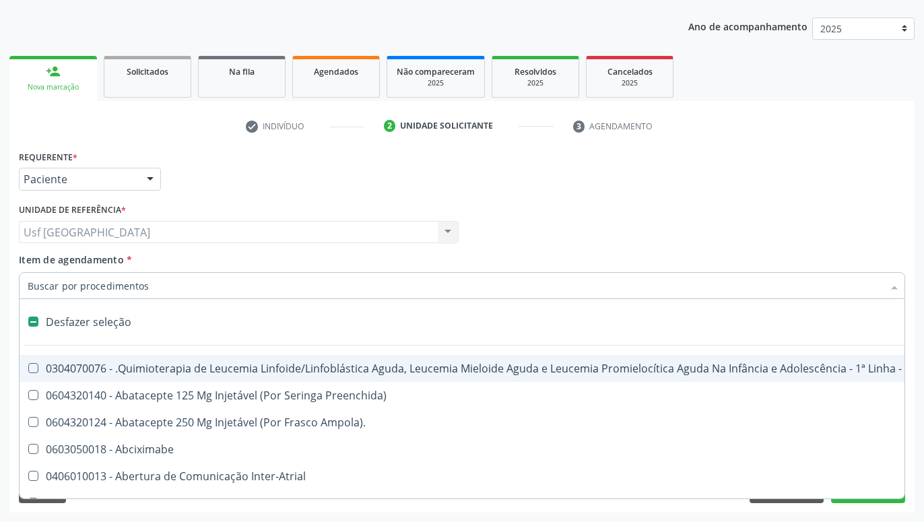
click at [611, 240] on div "Médico Solicitante Por favor, selecione a Unidade de Atendimento primeiro Nenhu…" at bounding box center [461, 226] width 893 height 53
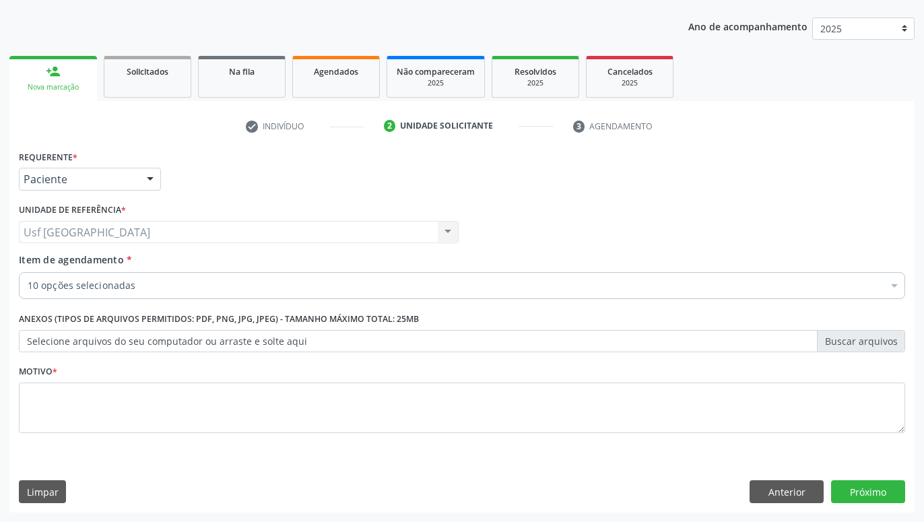
checkbox Completo "true"
checkbox Glicose "true"
checkbox Antitoxoplasma "true"
checkbox Rubeola "true"
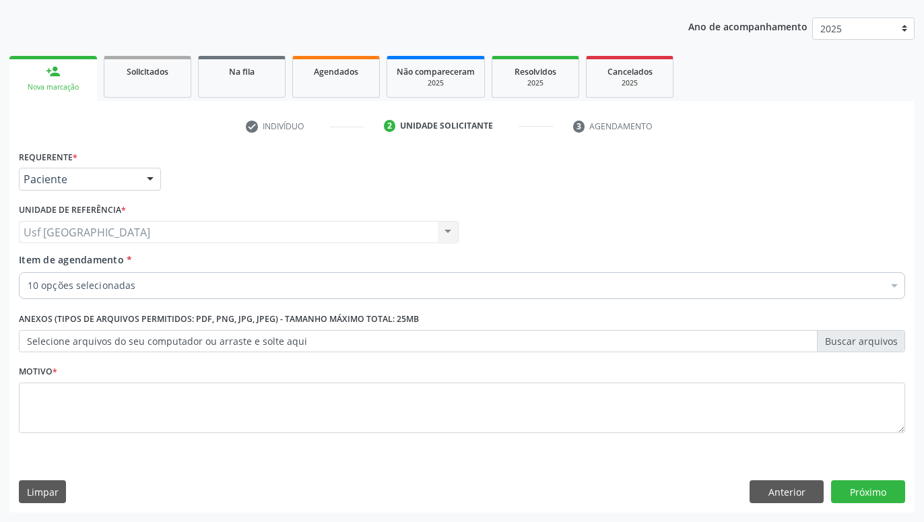
checkbox Rubeola "true"
checkbox Triglicerideos "true"
checkbox Urina "true"
checkbox Fraco\) "true"
checkbox Abo "true"
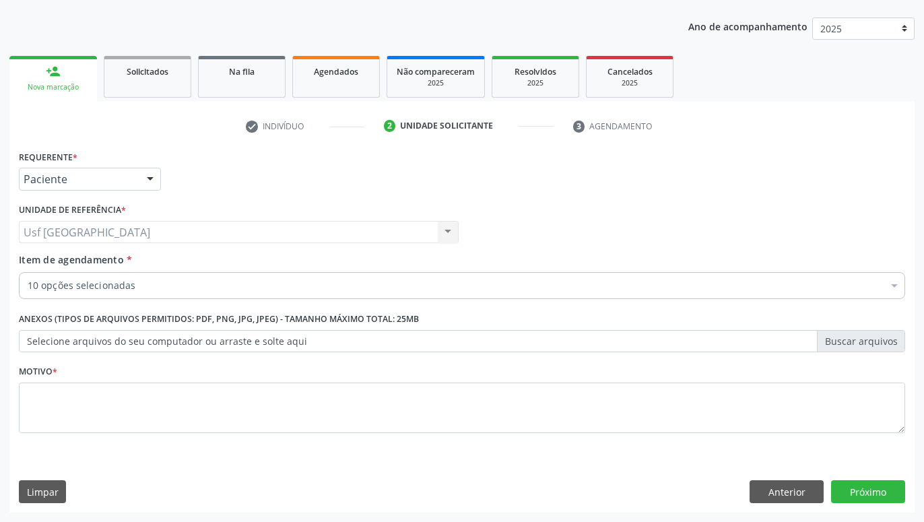
checkbox Punho "false"
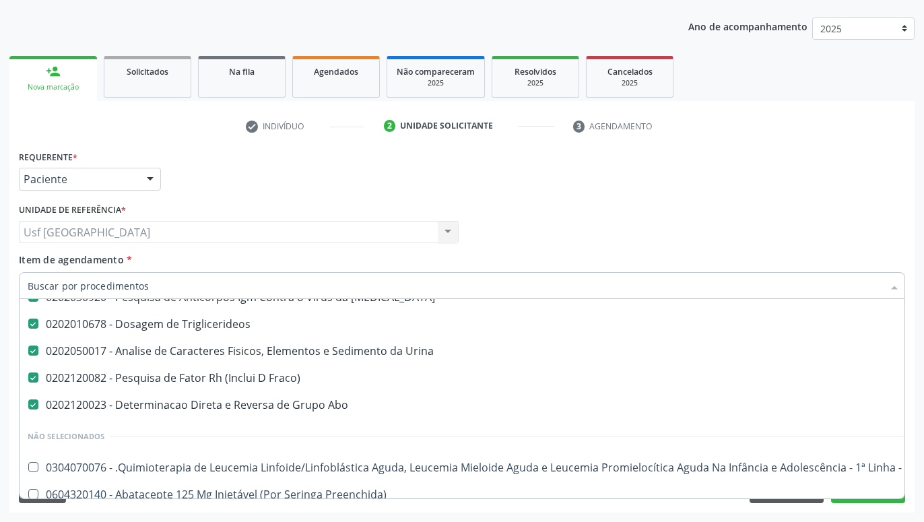
scroll to position [267, 0]
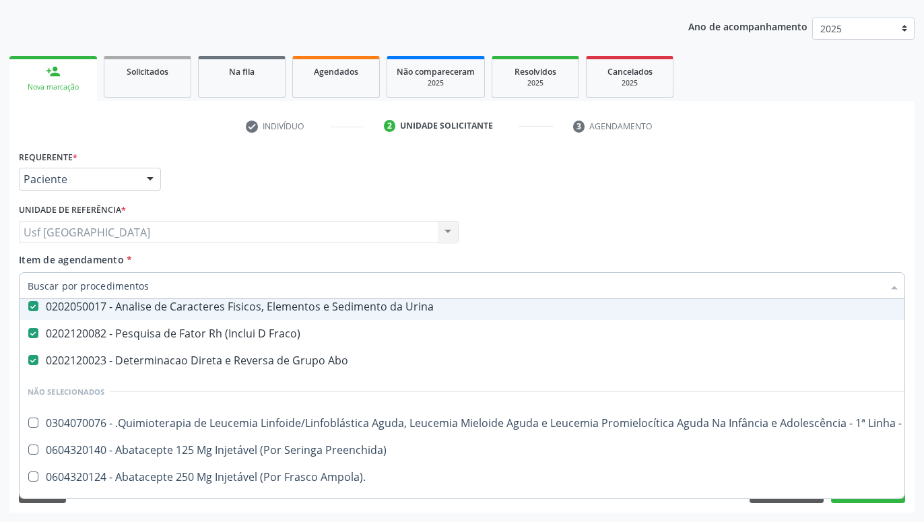
click at [636, 292] on input "Item de agendamento *" at bounding box center [455, 285] width 855 height 27
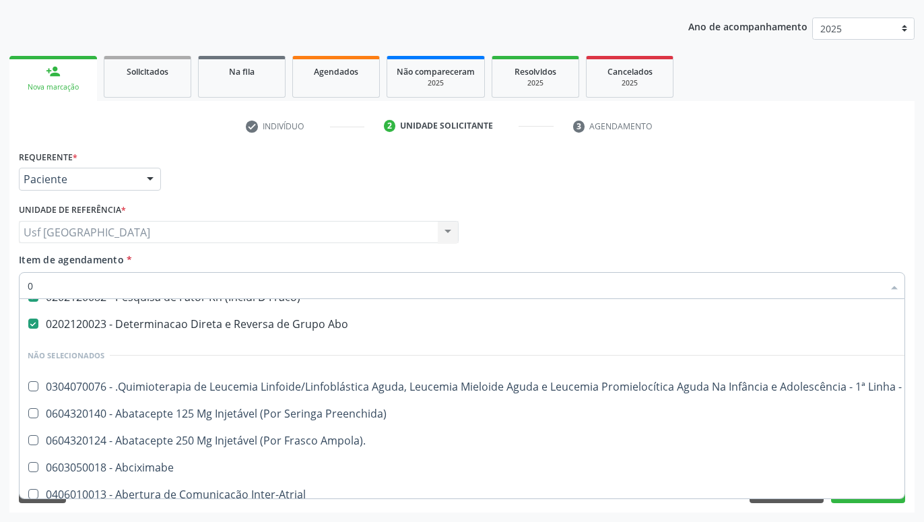
scroll to position [230, 0]
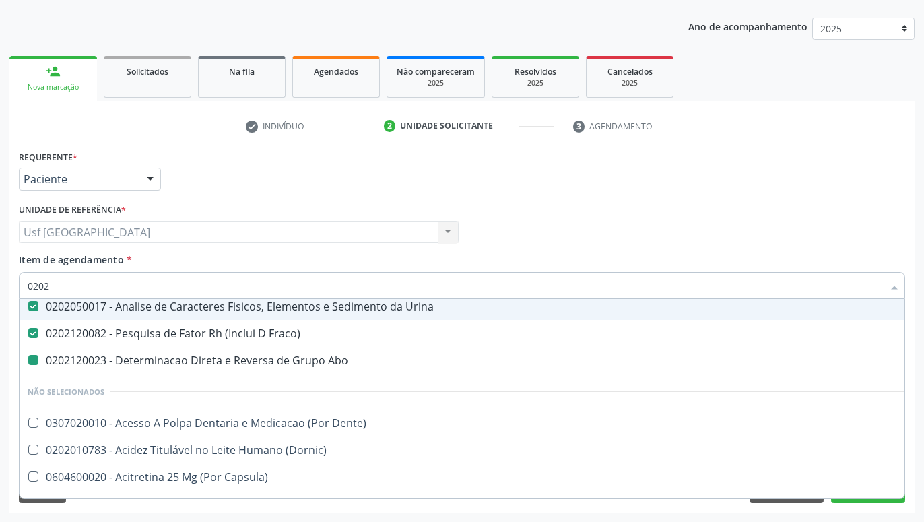
type input "02020"
checkbox Abo "false"
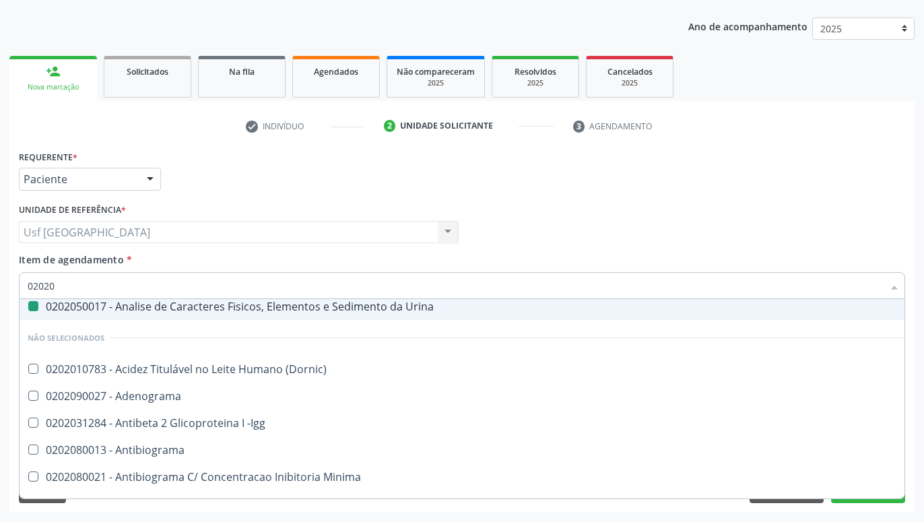
type input "020208"
checkbox Completo "false"
checkbox Glicose "false"
checkbox Antitoxoplasma "false"
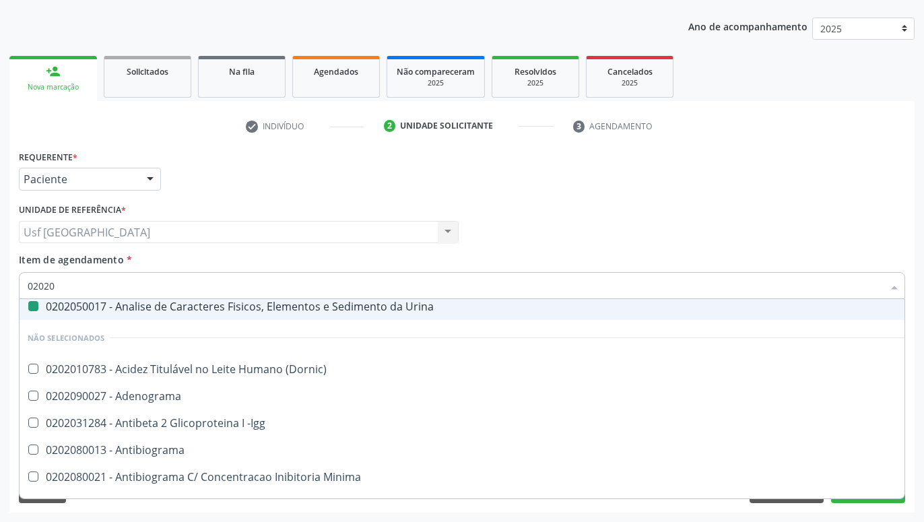
checkbox Rubeola "false"
checkbox Triglicerideos "false"
checkbox Urina "false"
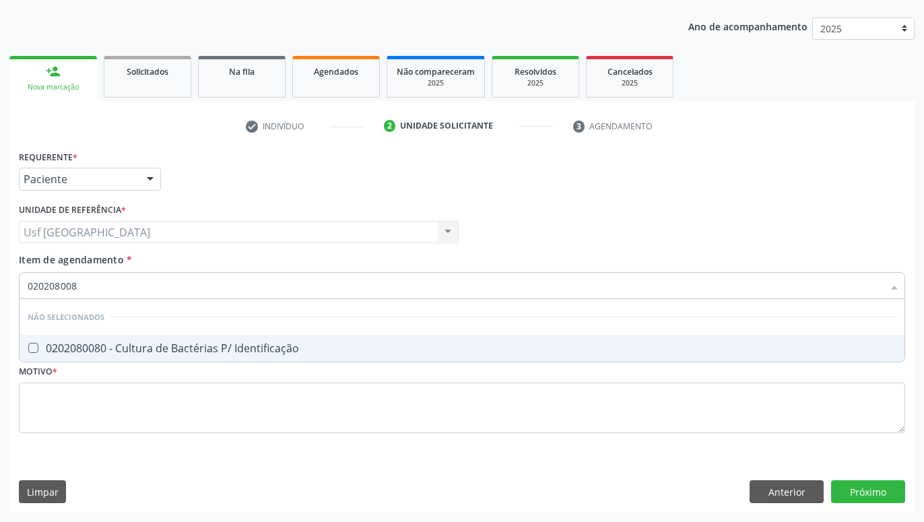
scroll to position [0, 0]
type input "0202080080"
click at [574, 341] on span "0202080080 - Cultura de Bactérias P/ Identificação" at bounding box center [462, 348] width 885 height 27
checkbox Identificação "true"
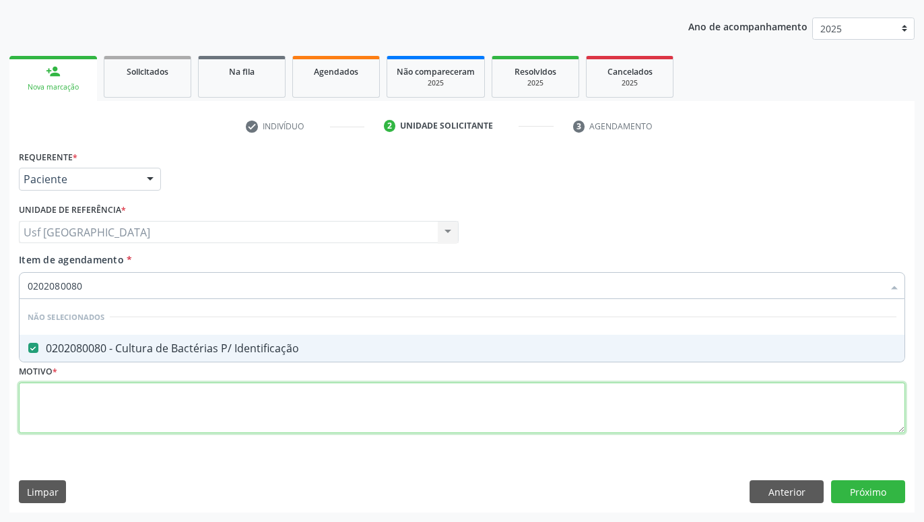
click at [539, 411] on textarea at bounding box center [462, 408] width 886 height 51
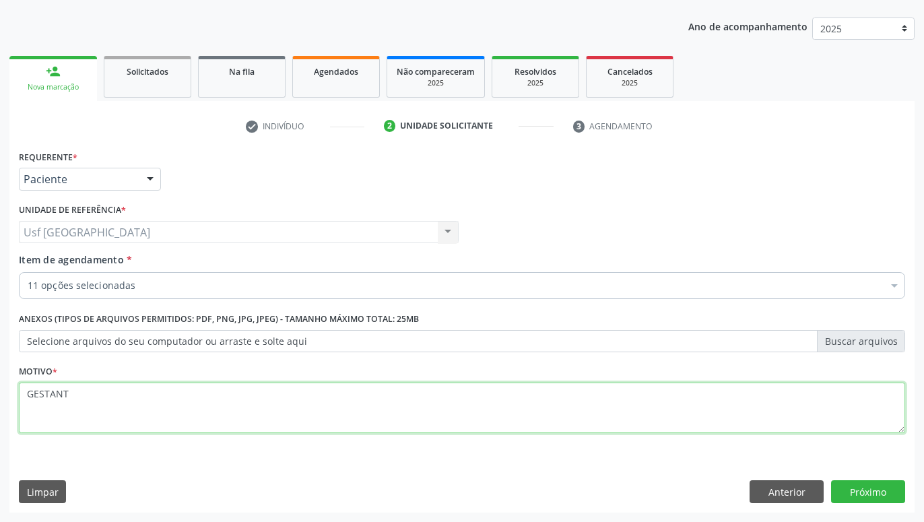
type textarea "GESTANTE"
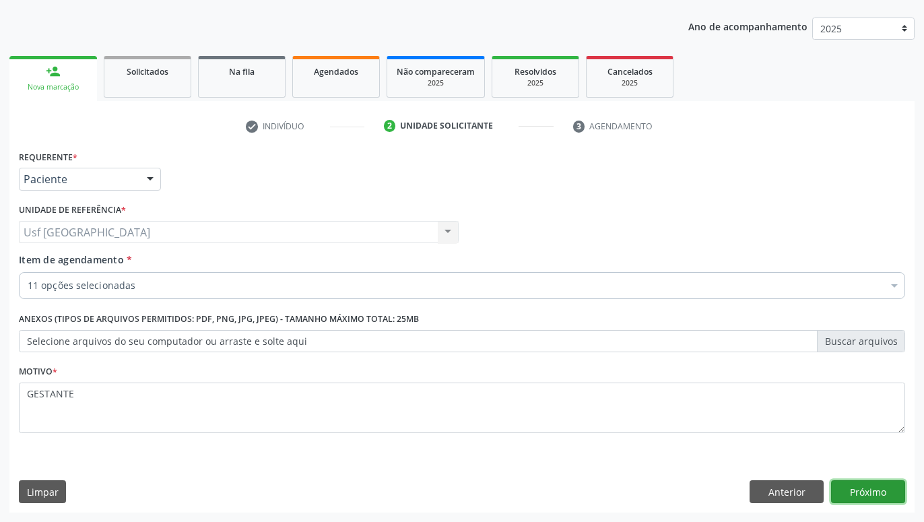
click at [867, 488] on button "Próximo" at bounding box center [868, 491] width 74 height 23
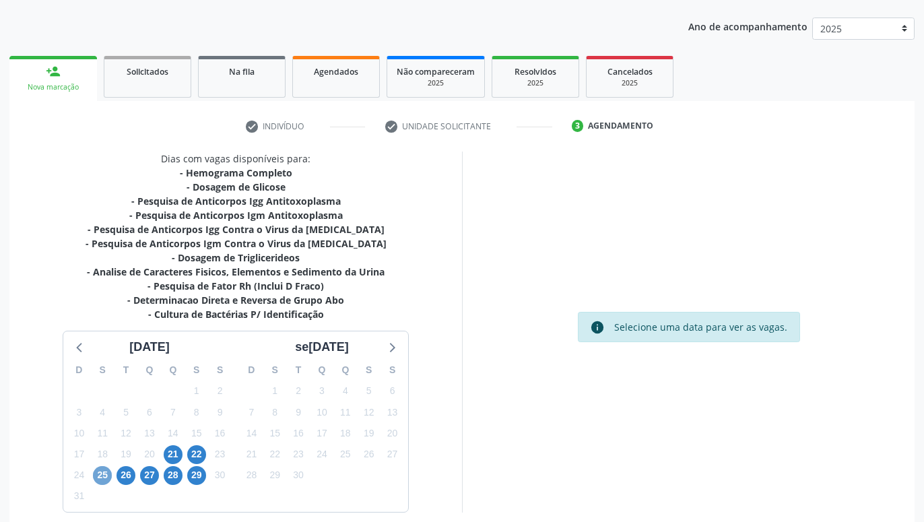
click at [102, 473] on span "25" at bounding box center [102, 475] width 19 height 19
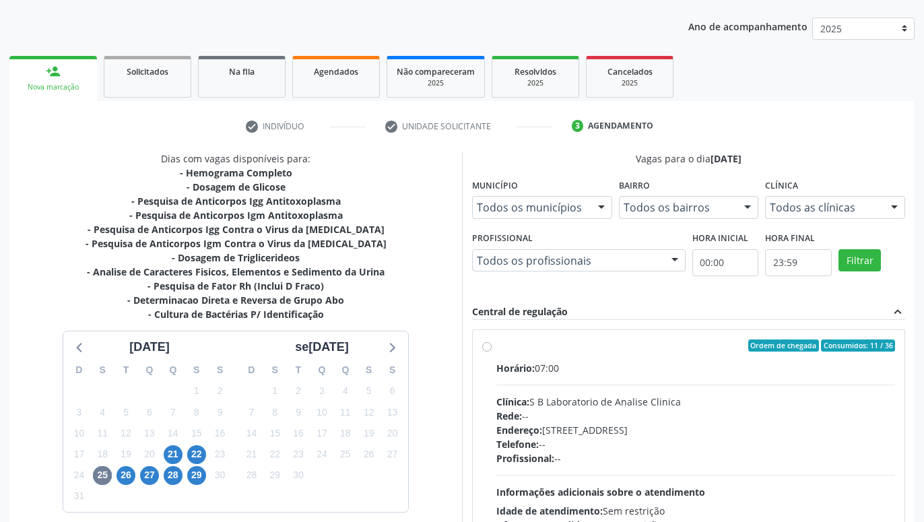
click at [496, 344] on label "Ordem de chegada Consumidos: 11 / 36 Horário: 07:00 Clínica: S B Laboratorio de…" at bounding box center [695, 442] width 399 height 207
click at [490, 344] on input "Ordem de chegada Consumidos: 11 / 36 Horário: 07:00 Clínica: S B Laboratorio de…" at bounding box center [486, 345] width 9 height 12
radio input "true"
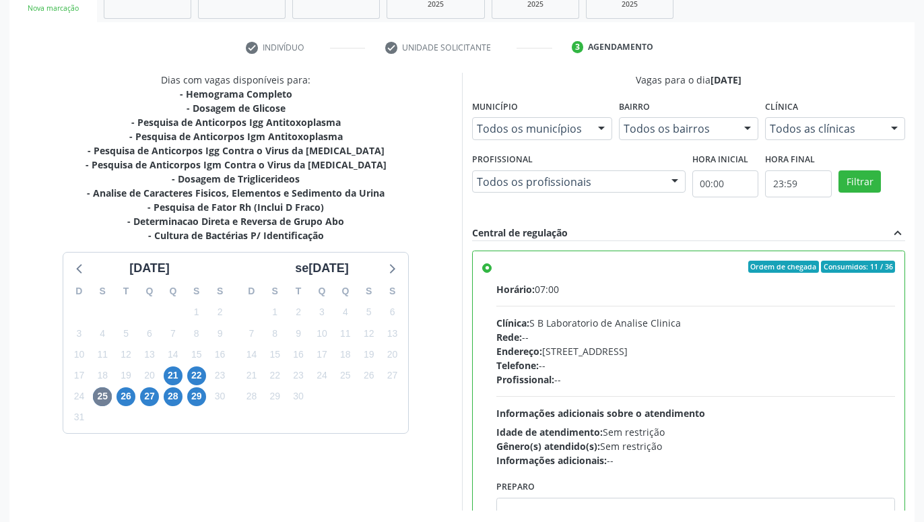
scroll to position [283, 0]
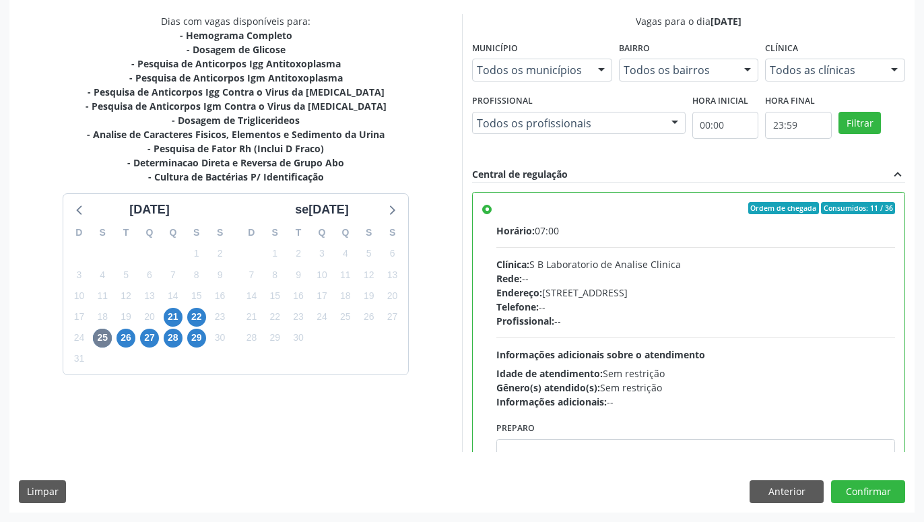
drag, startPoint x: 411, startPoint y: 306, endPoint x: 411, endPoint y: 368, distance: 62.0
click at [871, 494] on button "Confirmar" at bounding box center [868, 491] width 74 height 23
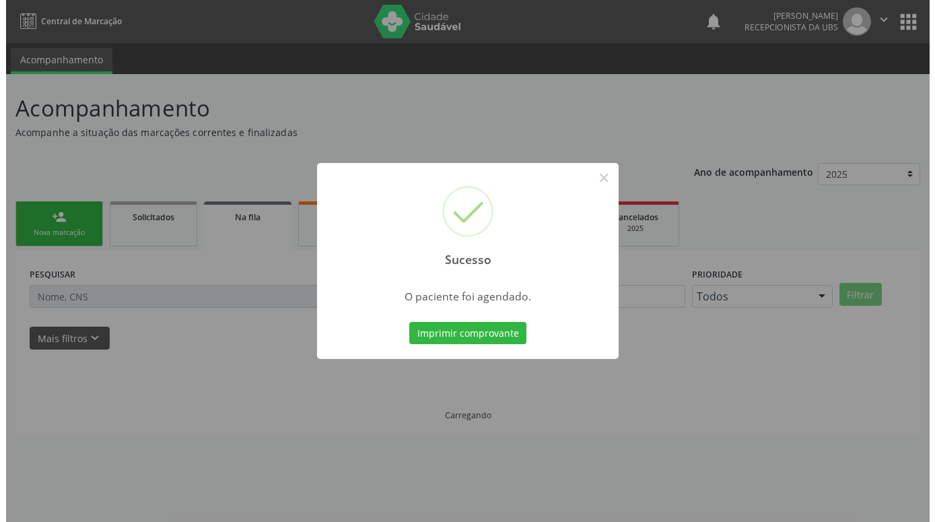
scroll to position [0, 0]
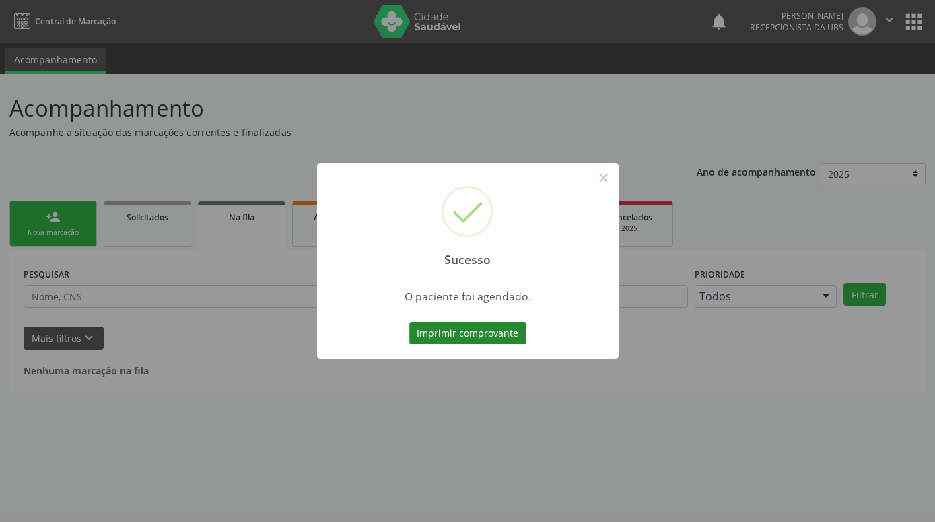
click at [502, 336] on button "Imprimir comprovante" at bounding box center [467, 333] width 117 height 23
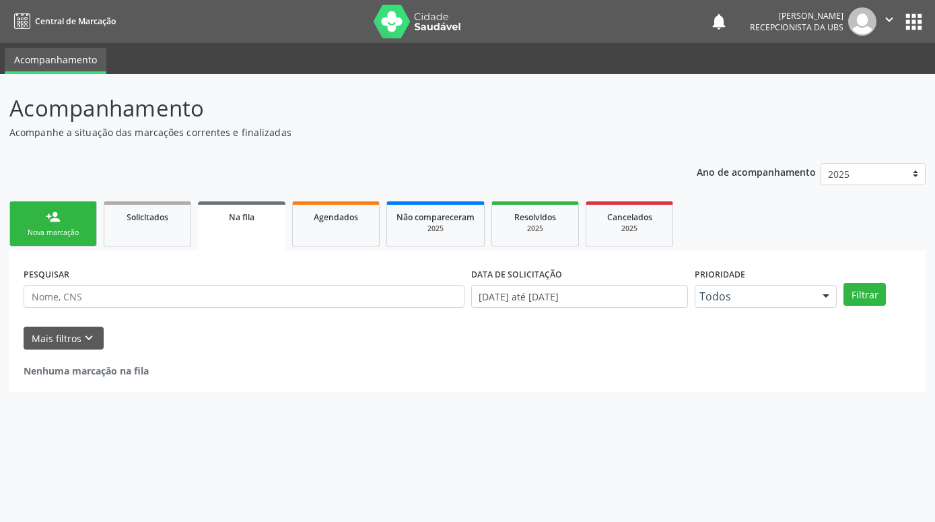
click at [73, 232] on div "Nova marcação" at bounding box center [53, 233] width 67 height 10
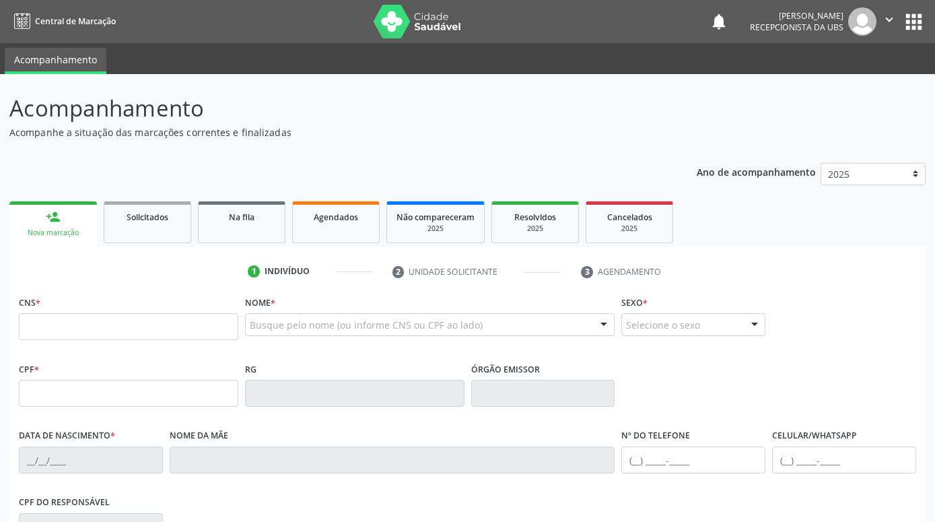
click at [55, 224] on div "person_add" at bounding box center [53, 216] width 15 height 15
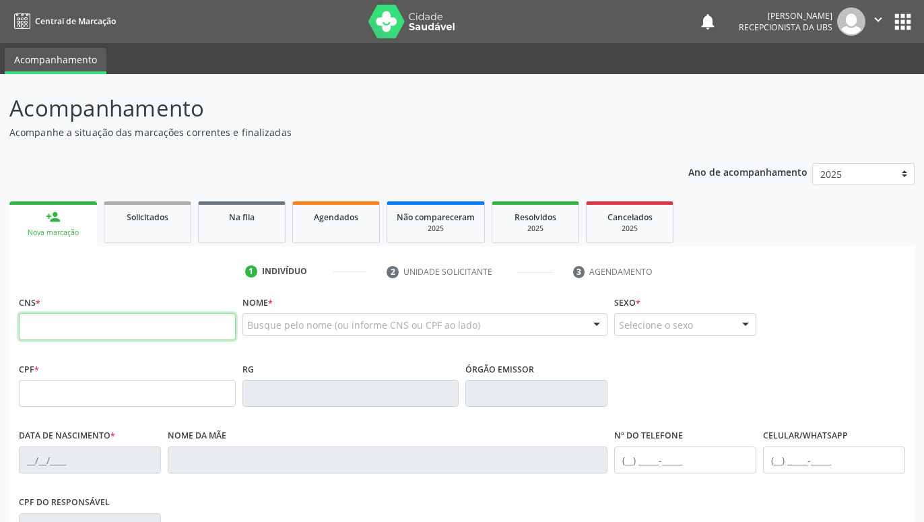
click at [133, 329] on input "text" at bounding box center [127, 326] width 217 height 27
type input "709 2002 1306 1038"
type input "119.591.954-92"
type input "[DATE]"
type input "[PERSON_NAME]"
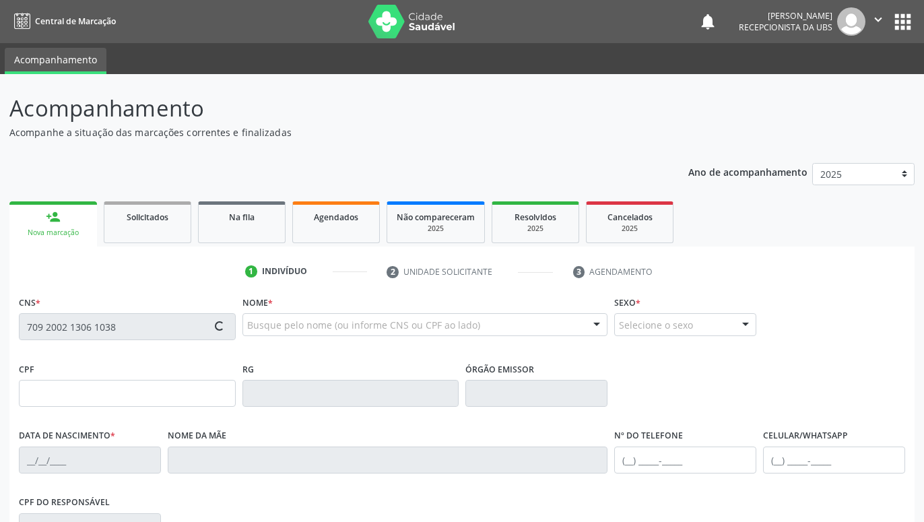
type input "[PHONE_NUMBER]"
type input "1452"
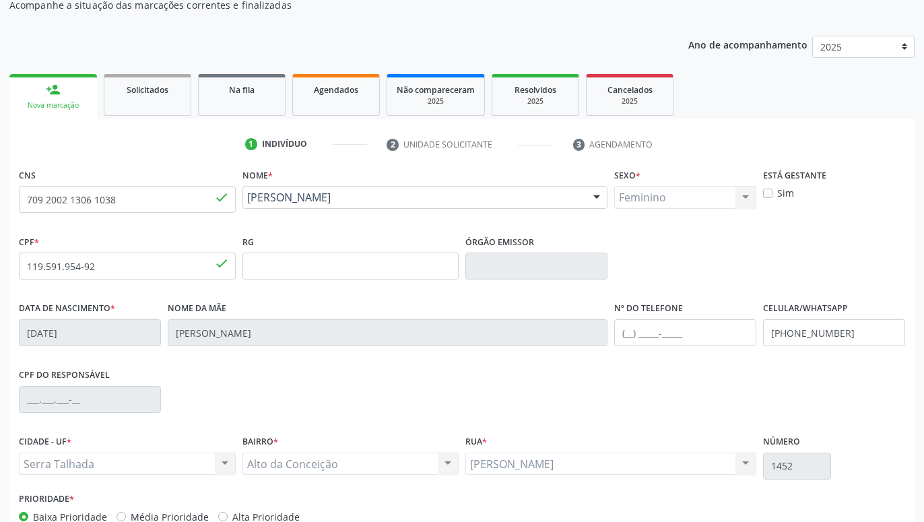
scroll to position [208, 0]
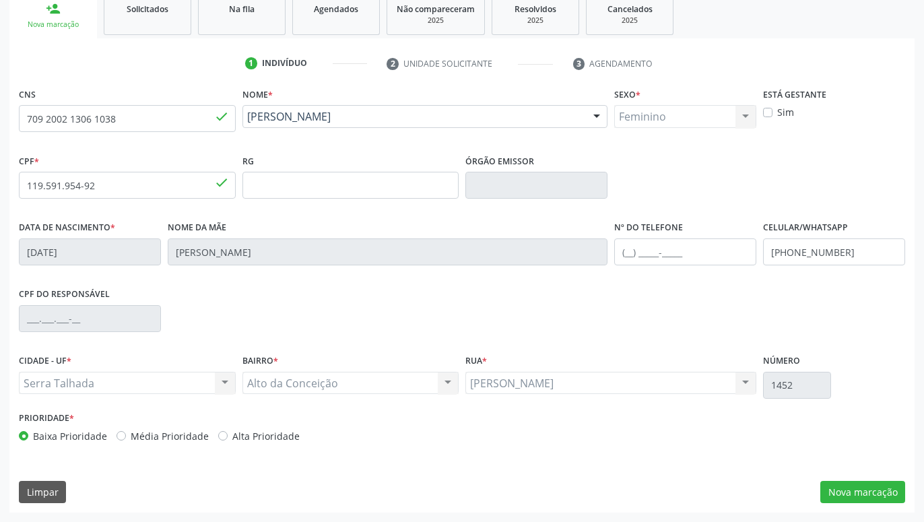
drag, startPoint x: 816, startPoint y: 369, endPoint x: 816, endPoint y: 432, distance: 62.6
click at [855, 494] on button "Nova marcação" at bounding box center [862, 492] width 85 height 23
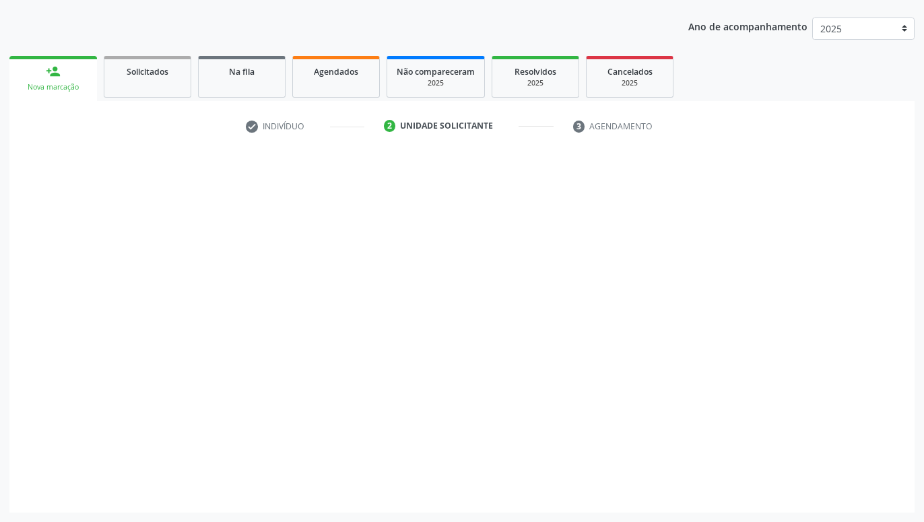
scroll to position [145, 0]
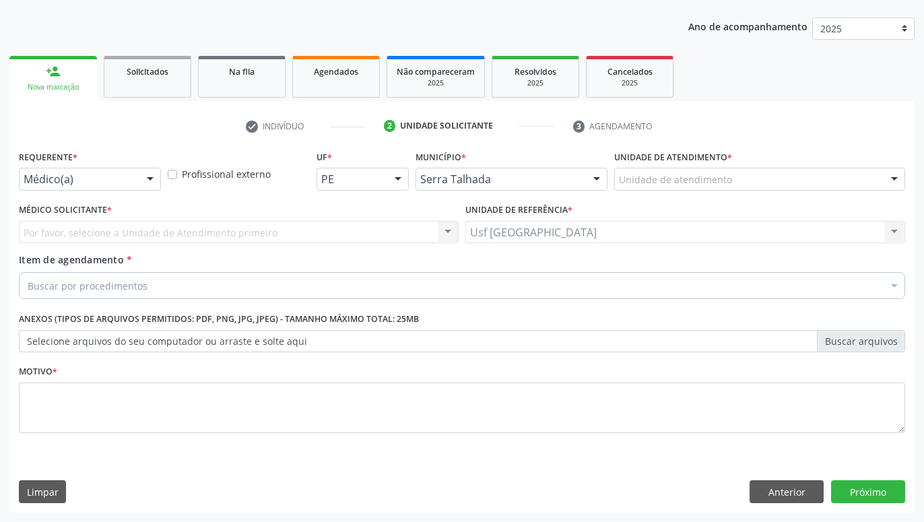
click at [148, 186] on div at bounding box center [150, 179] width 20 height 23
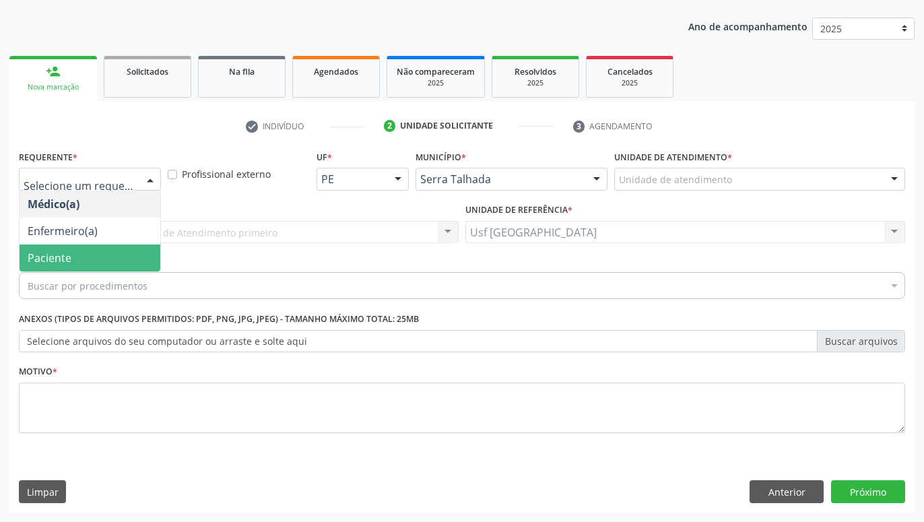
click at [117, 246] on span "Paciente" at bounding box center [90, 257] width 141 height 27
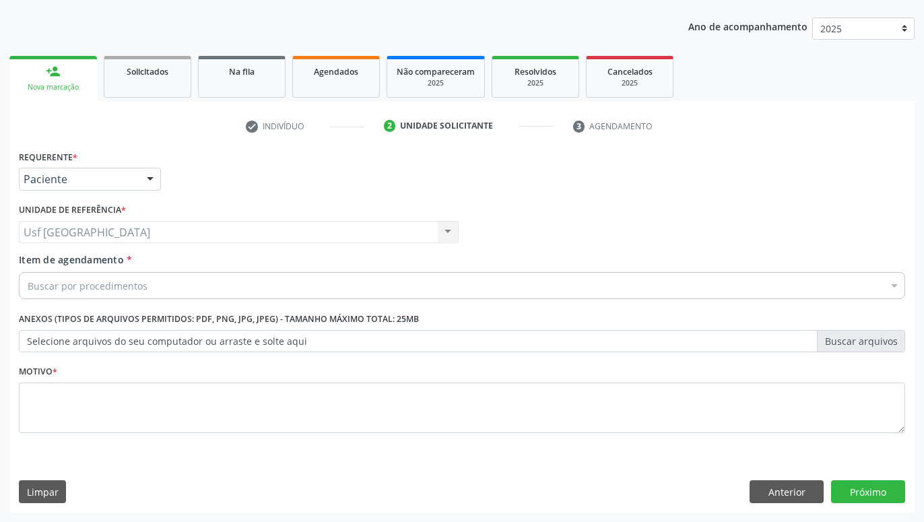
click at [158, 291] on div "Buscar por procedimentos" at bounding box center [462, 285] width 886 height 27
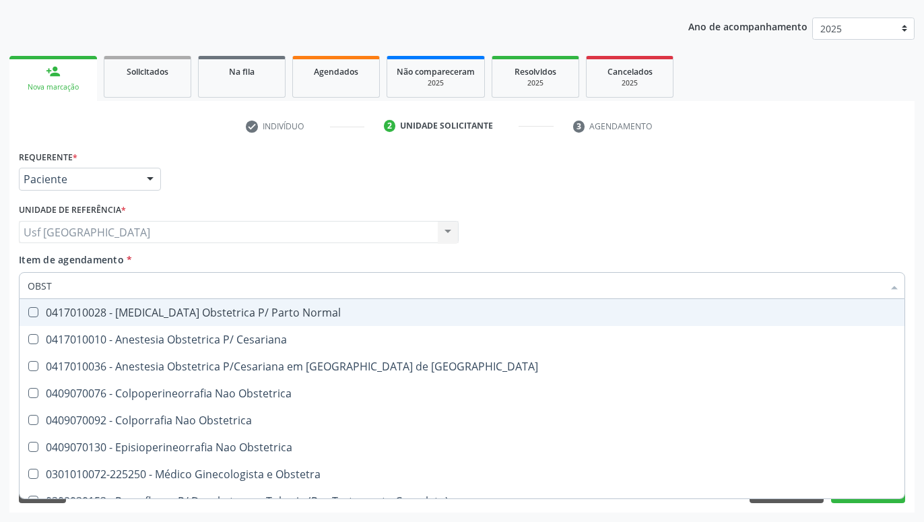
type input "OBSTE"
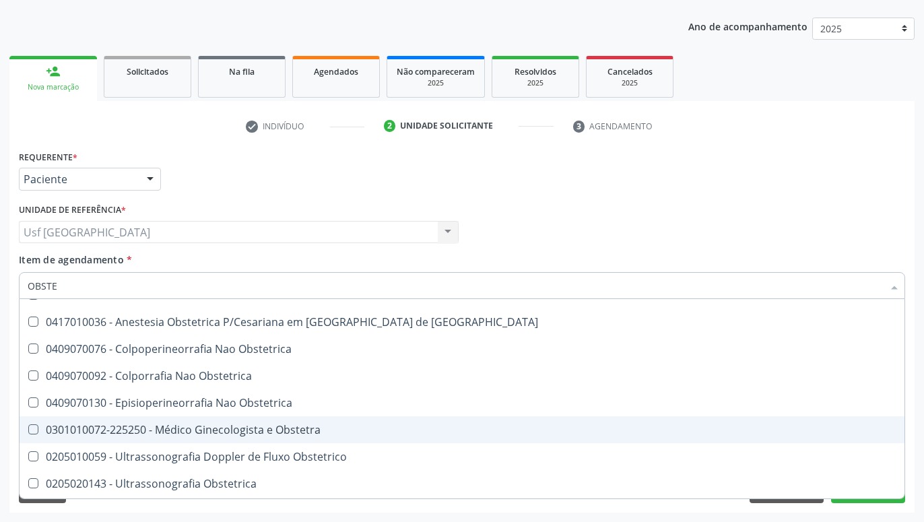
scroll to position [69, 0]
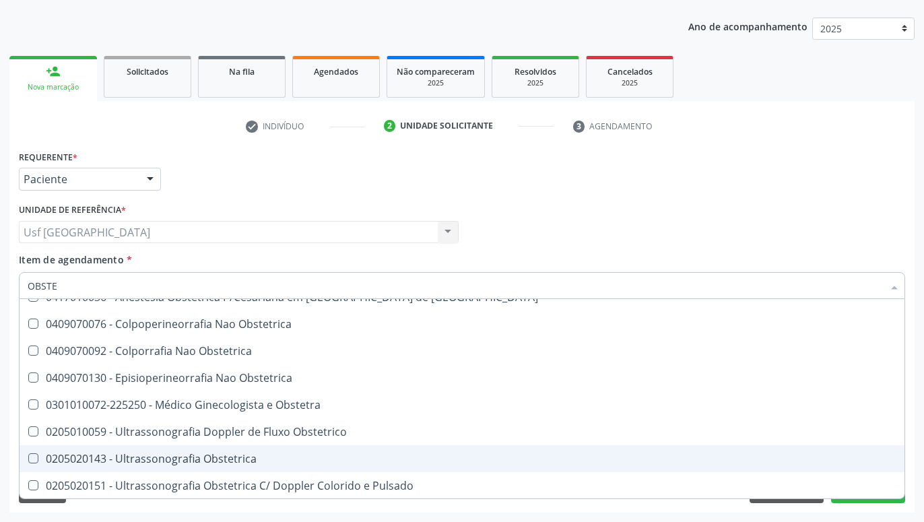
click at [195, 455] on div "0205020143 - Ultrassonografia Obstetrica" at bounding box center [462, 458] width 869 height 11
checkbox Obstetrica "true"
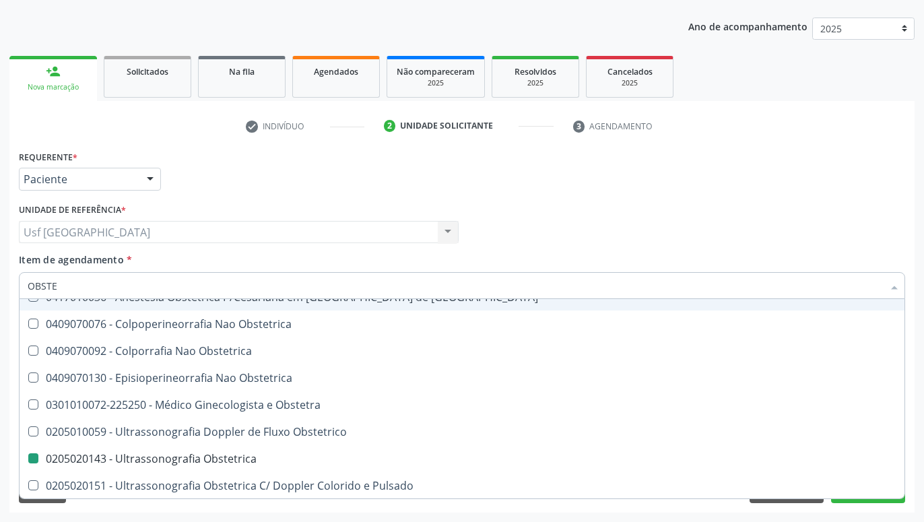
click at [556, 232] on div "Médico Solicitante Por favor, selecione a Unidade de Atendimento primeiro Nenhu…" at bounding box center [461, 226] width 893 height 53
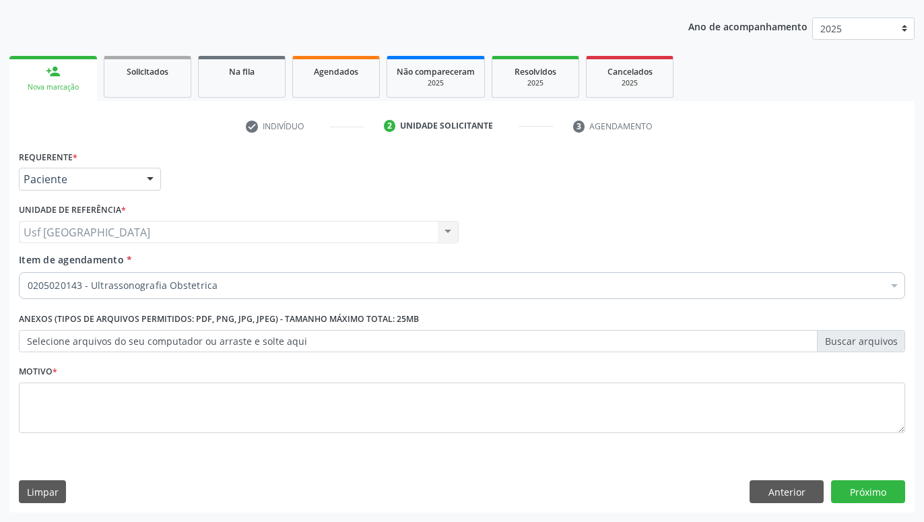
scroll to position [0, 0]
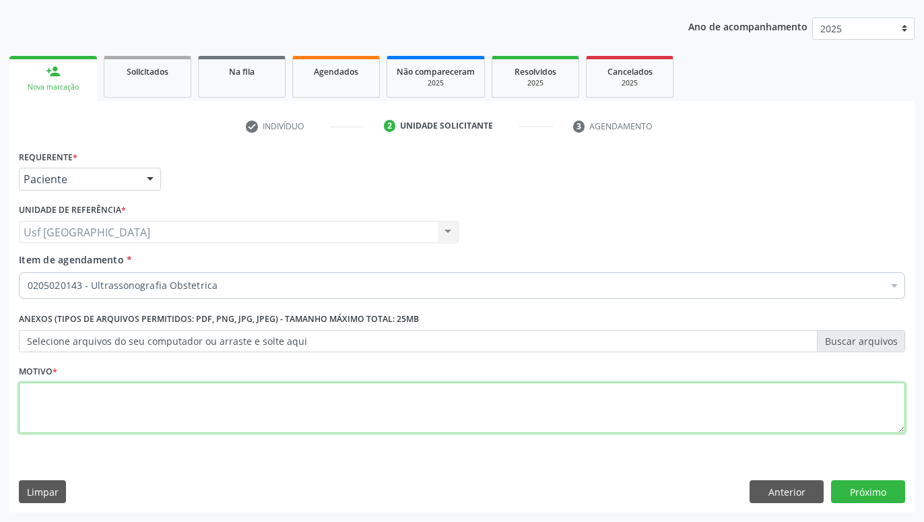
click at [836, 431] on textarea at bounding box center [462, 408] width 886 height 51
type textarea "GESTANTE"
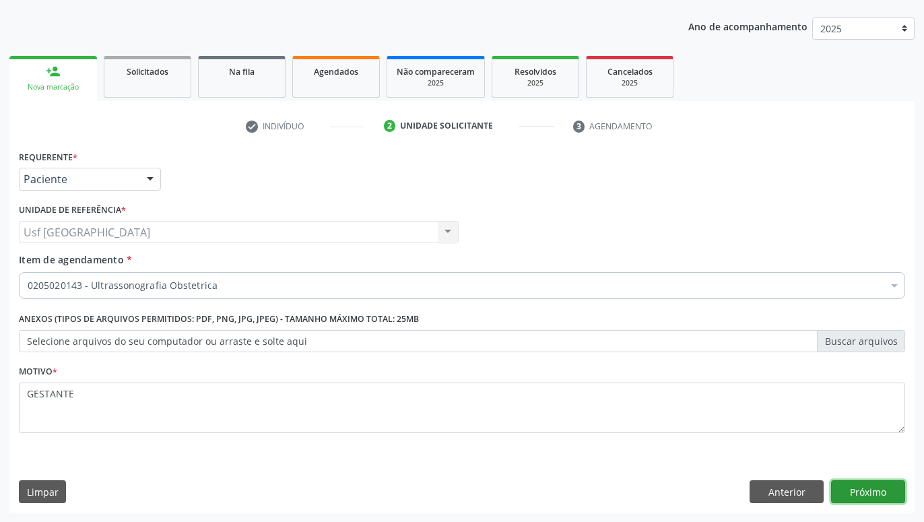
click at [898, 497] on button "Próximo" at bounding box center [868, 491] width 74 height 23
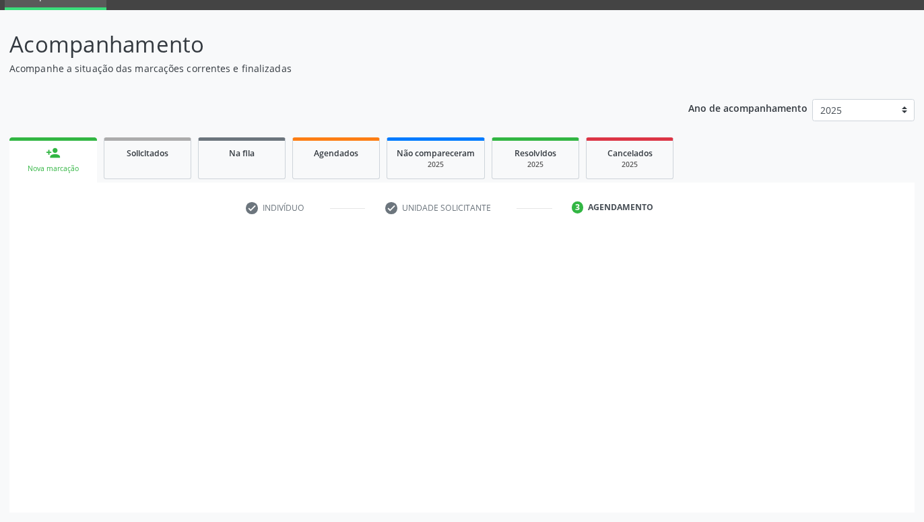
scroll to position [64, 0]
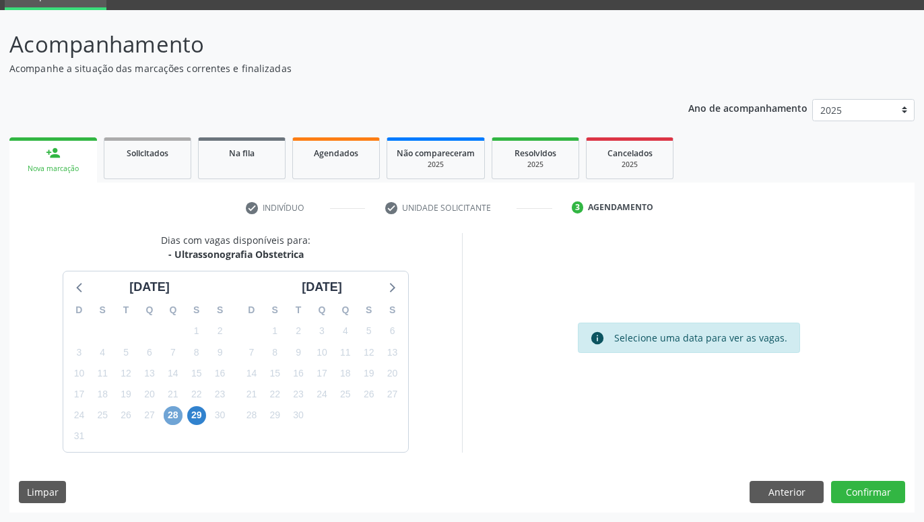
click at [178, 416] on span "28" at bounding box center [173, 415] width 19 height 19
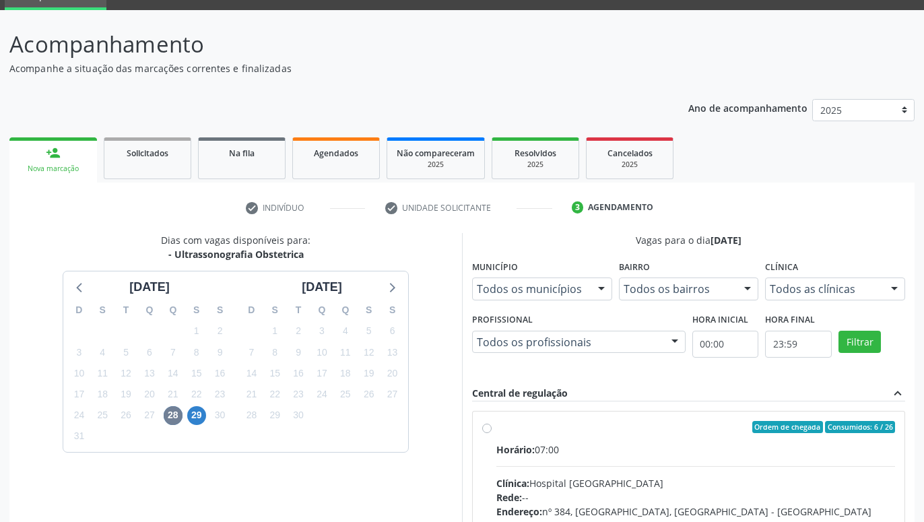
click at [484, 423] on div "Ordem de chegada Consumidos: 6 / 26 Horário: 07:00 Clínica: Hospital Sao Franci…" at bounding box center [688, 524] width 413 height 207
radio input "true"
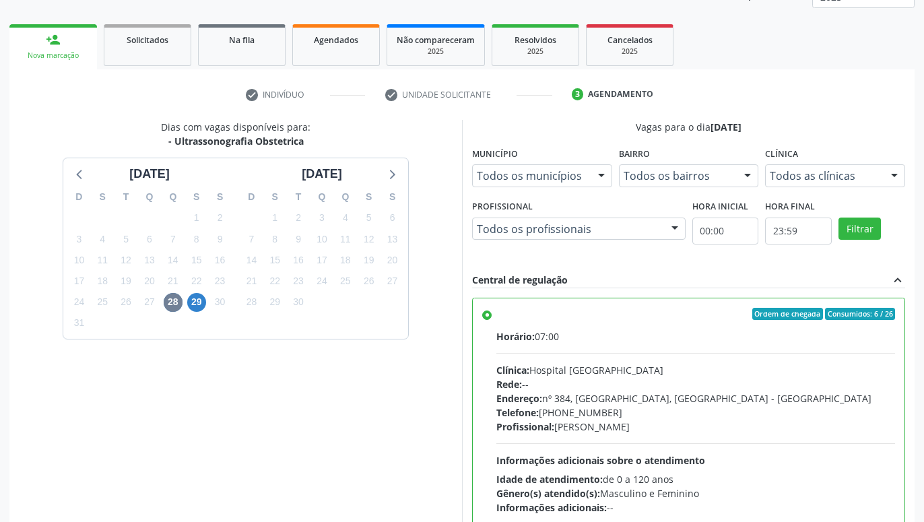
scroll to position [283, 0]
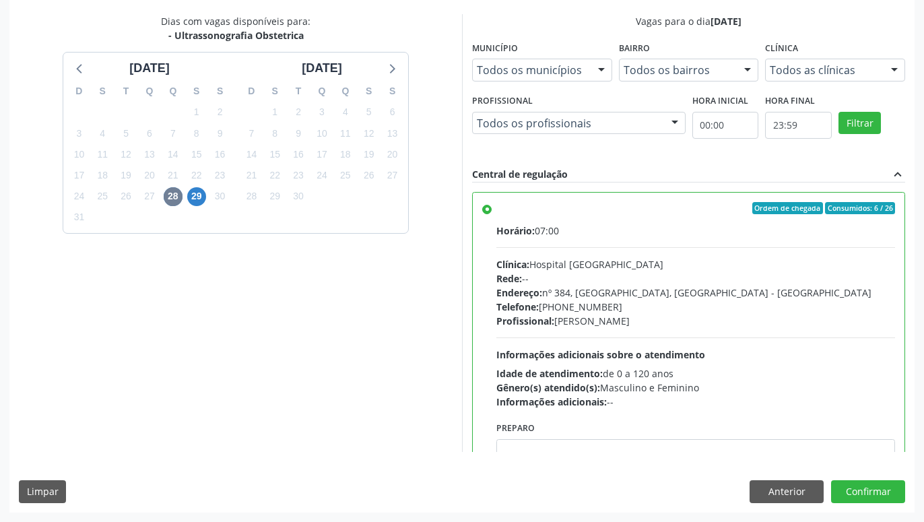
drag, startPoint x: 434, startPoint y: 280, endPoint x: 430, endPoint y: 385, distance: 104.5
click at [880, 494] on button "Confirmar" at bounding box center [868, 491] width 74 height 23
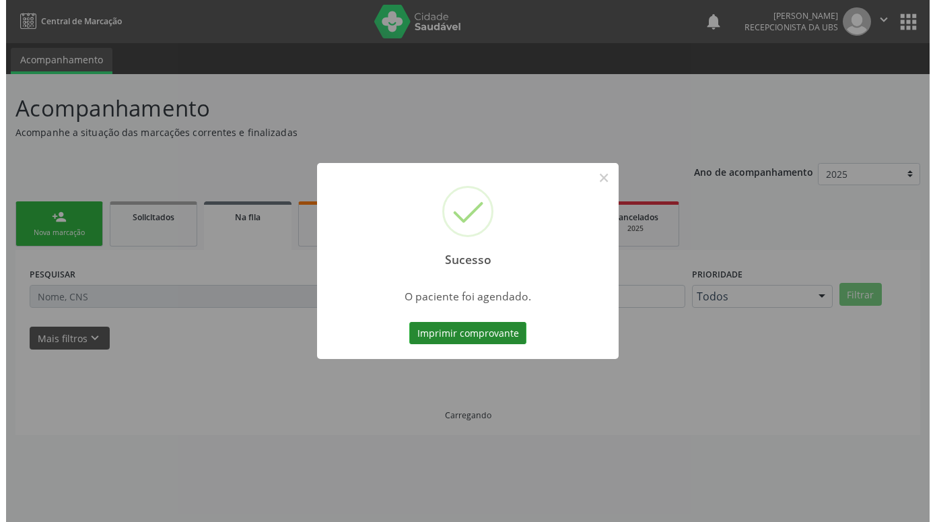
scroll to position [0, 0]
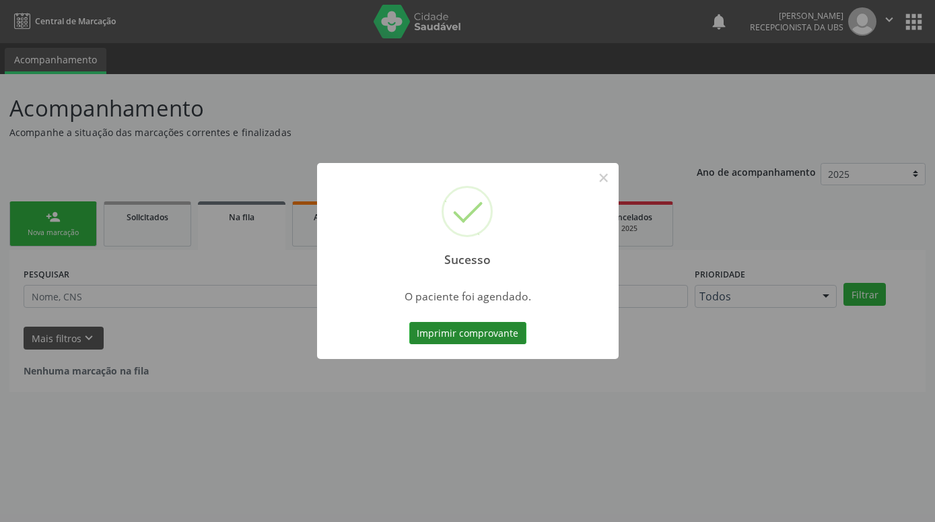
click at [512, 329] on button "Imprimir comprovante" at bounding box center [467, 333] width 117 height 23
